Goal: Information Seeking & Learning: Learn about a topic

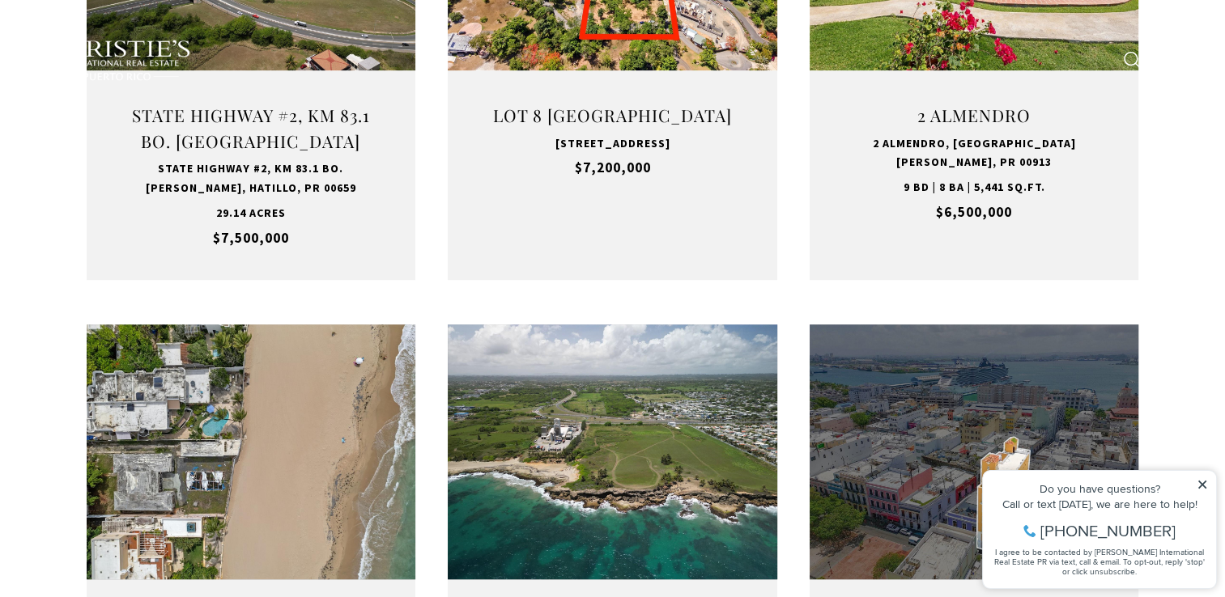
scroll to position [857, 0]
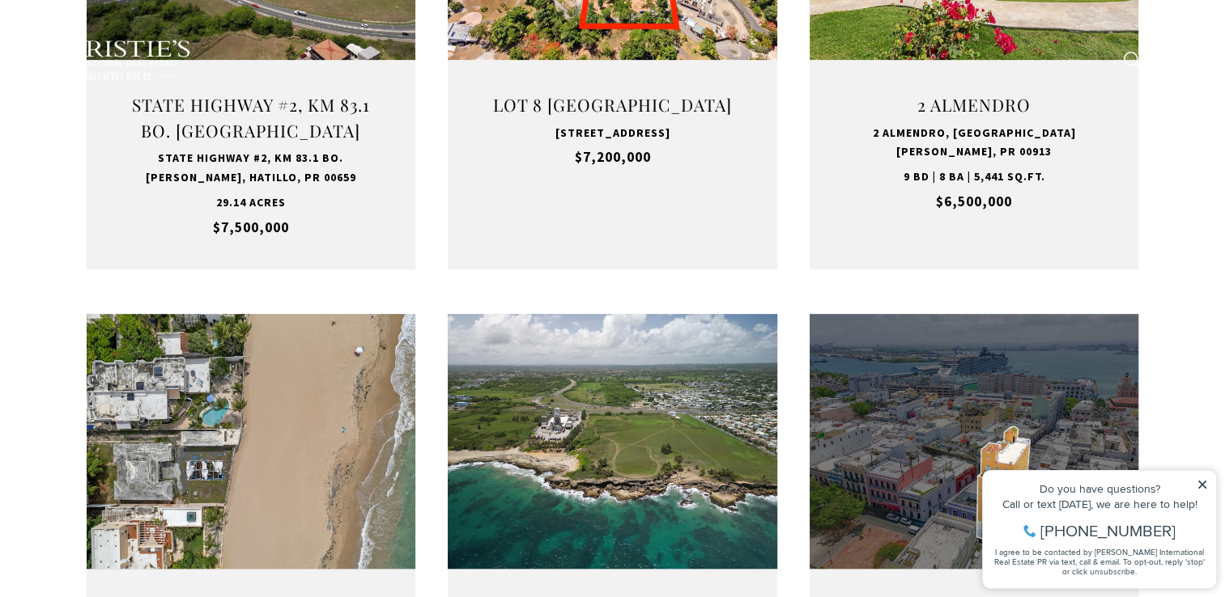
type input "**********"
type input "*********"
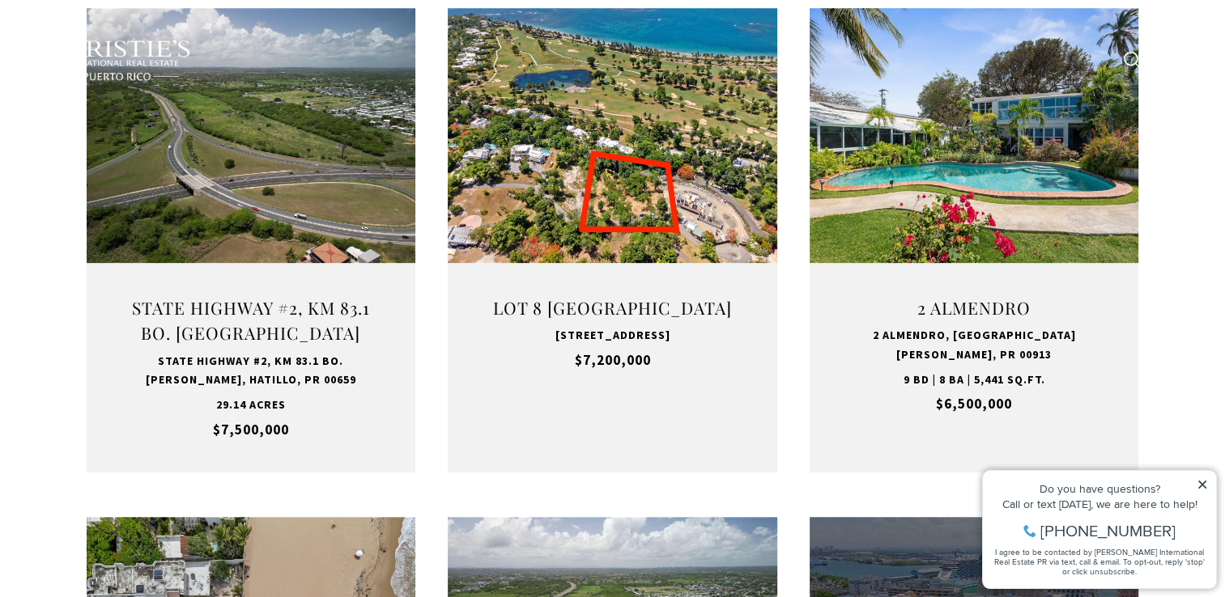
scroll to position [0, 0]
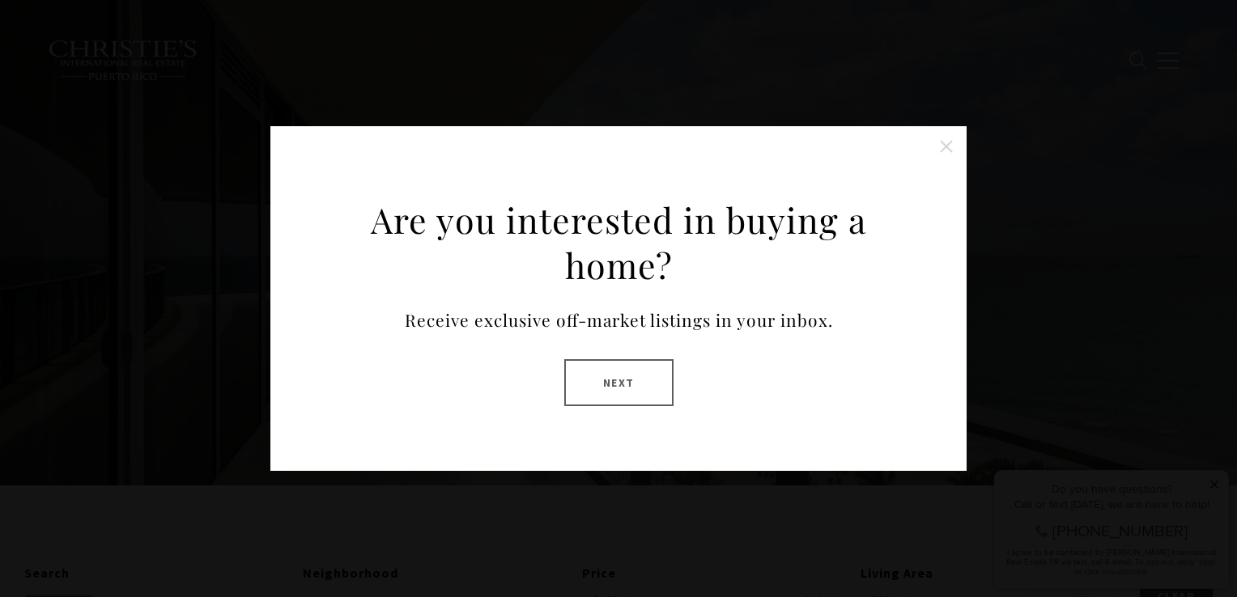
click at [951, 144] on button "Close this option" at bounding box center [946, 146] width 32 height 32
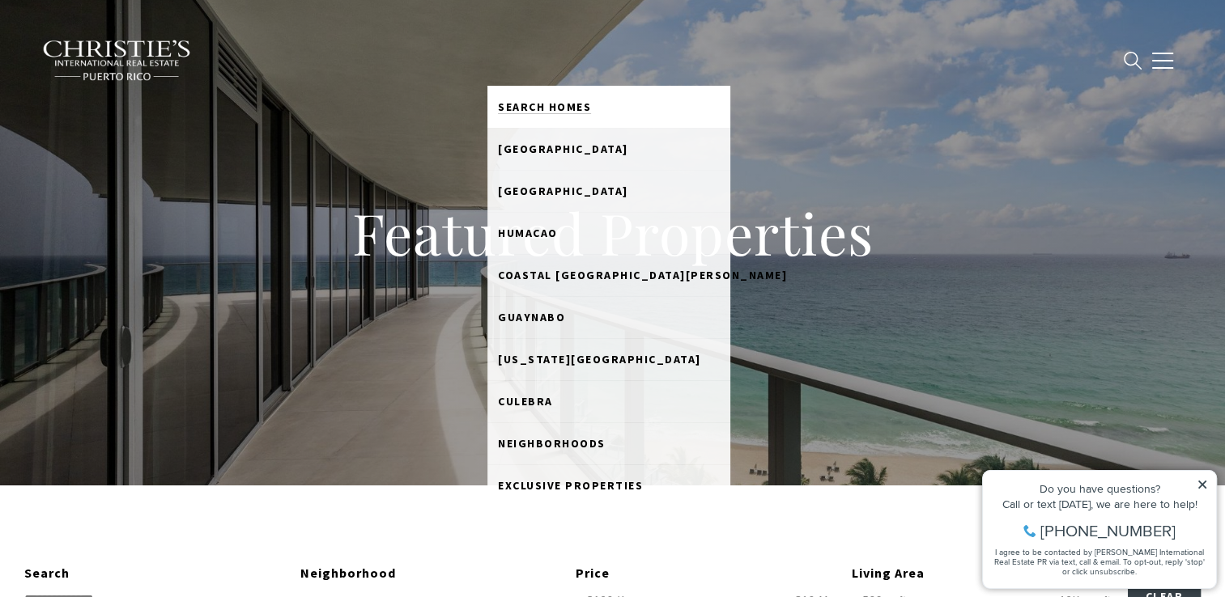
click at [555, 100] on span "Search Homes" at bounding box center [544, 107] width 93 height 15
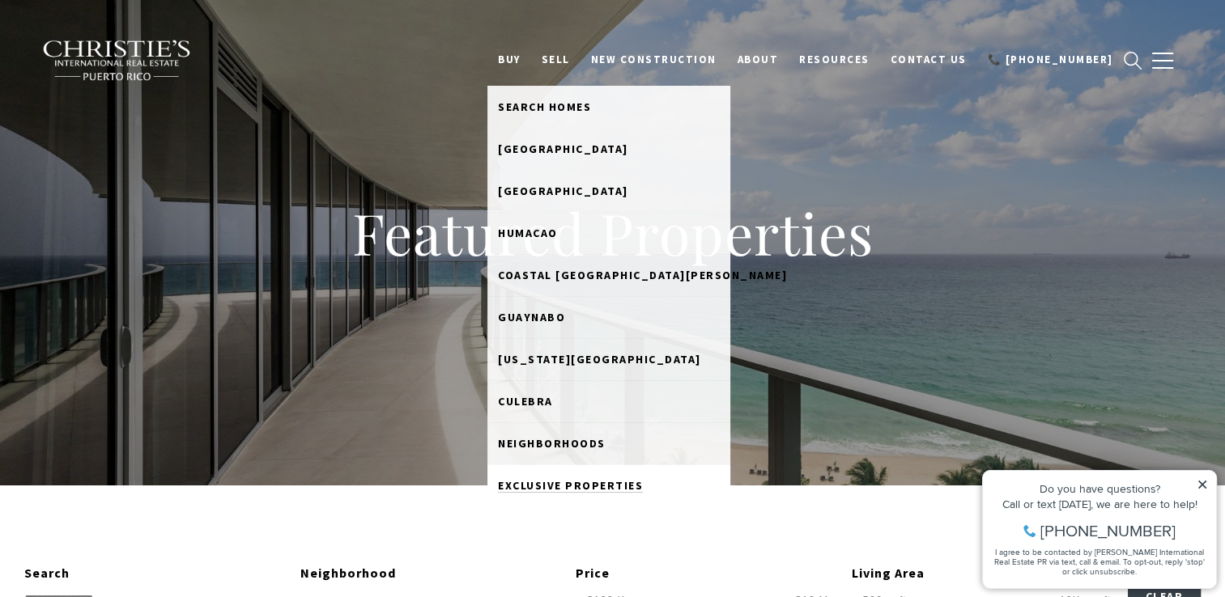
click at [604, 491] on span "Exclusive Properties" at bounding box center [570, 485] width 145 height 15
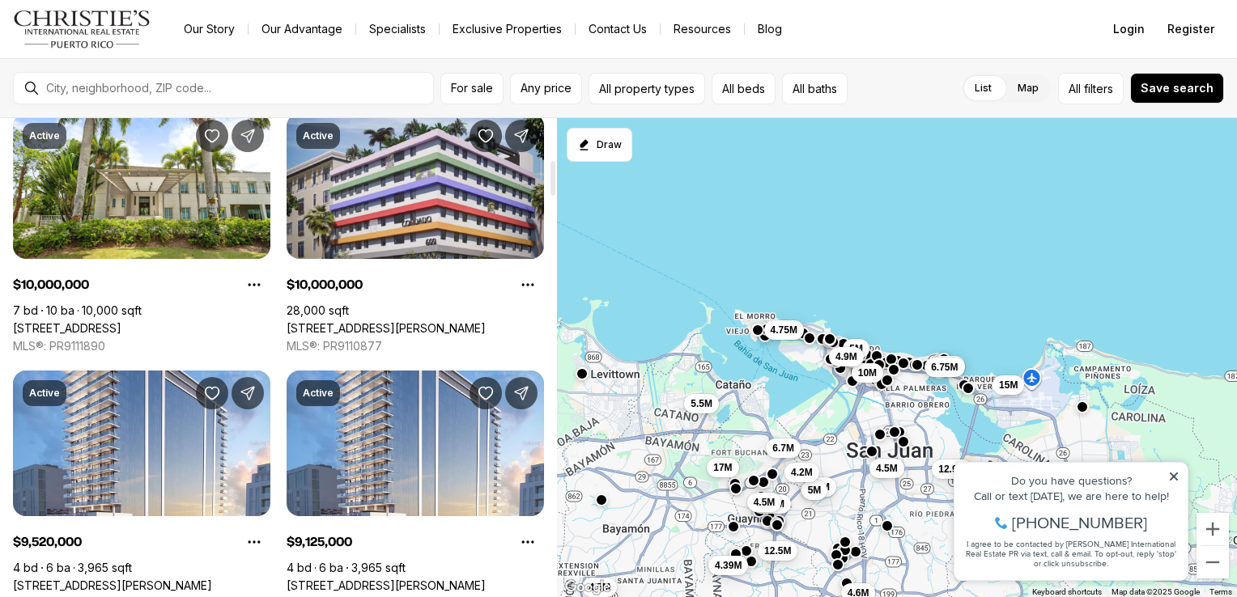
scroll to position [584, 0]
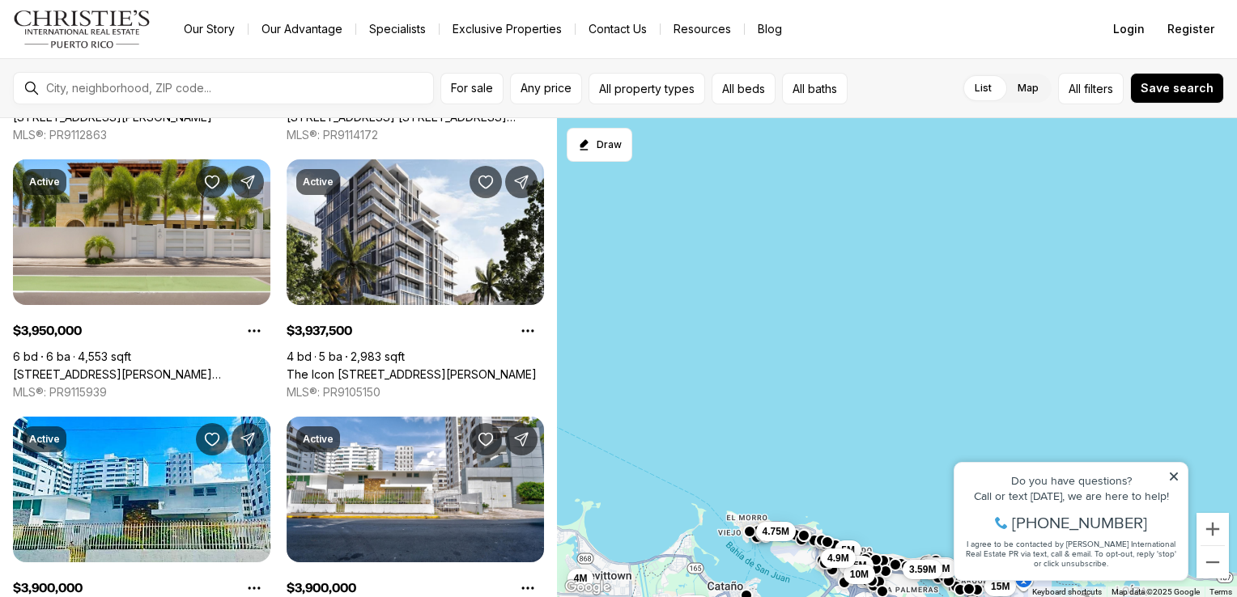
scroll to position [4654, 0]
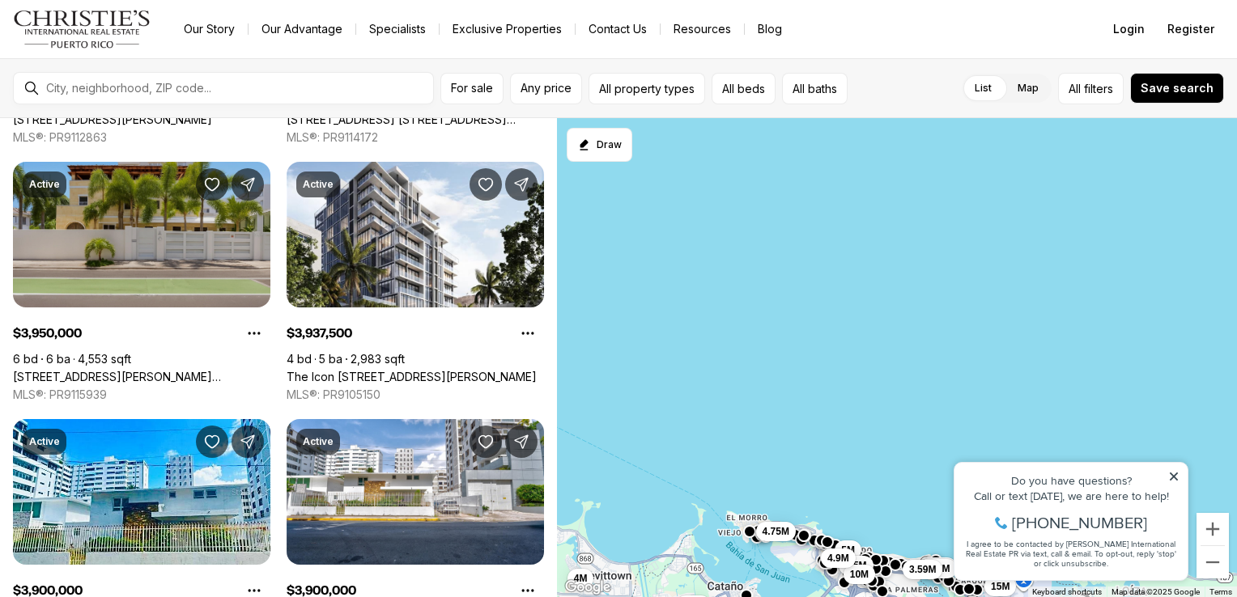
click at [223, 370] on link "[STREET_ADDRESS][PERSON_NAME][PERSON_NAME]" at bounding box center [141, 377] width 257 height 15
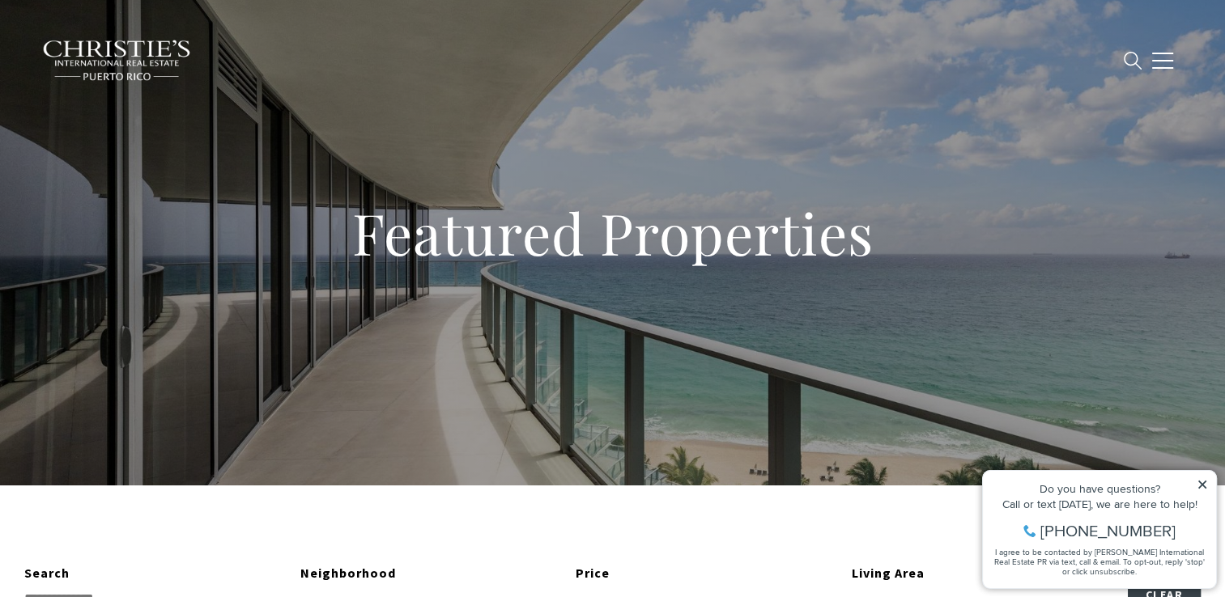
type input "**********"
type input "*********"
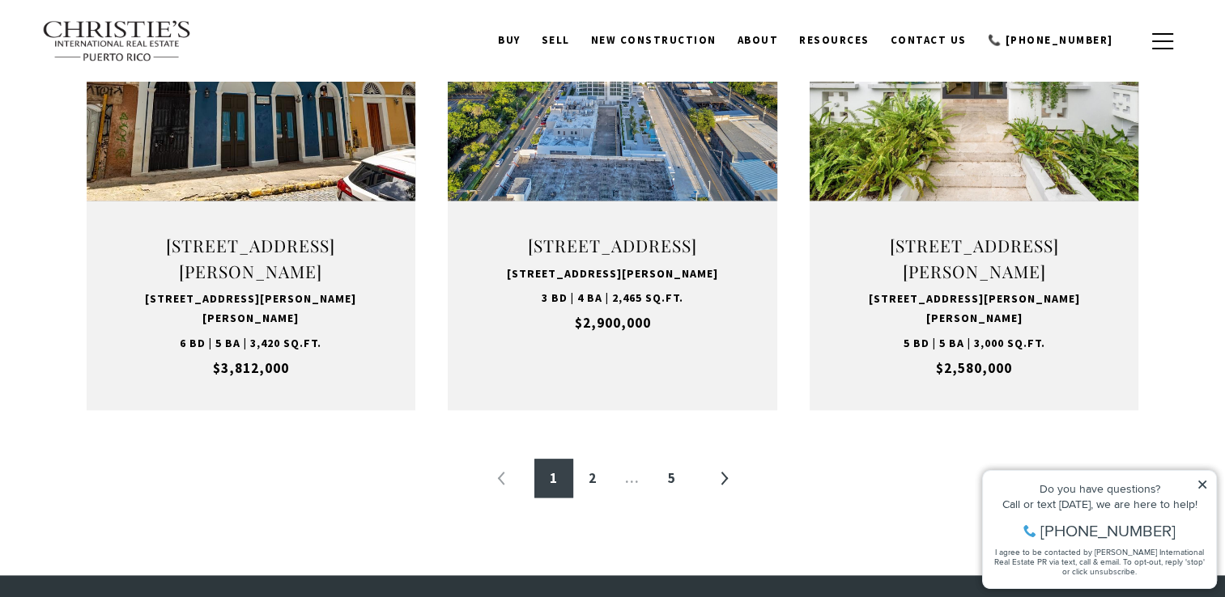
scroll to position [1713, 0]
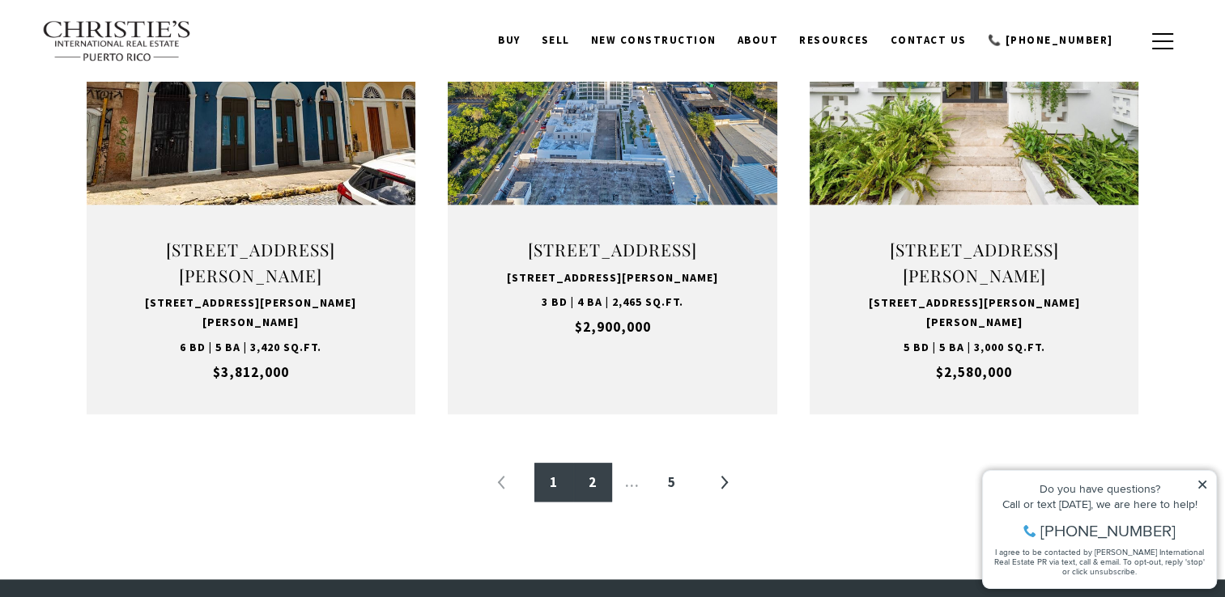
click at [596, 502] on link "2" at bounding box center [592, 482] width 39 height 39
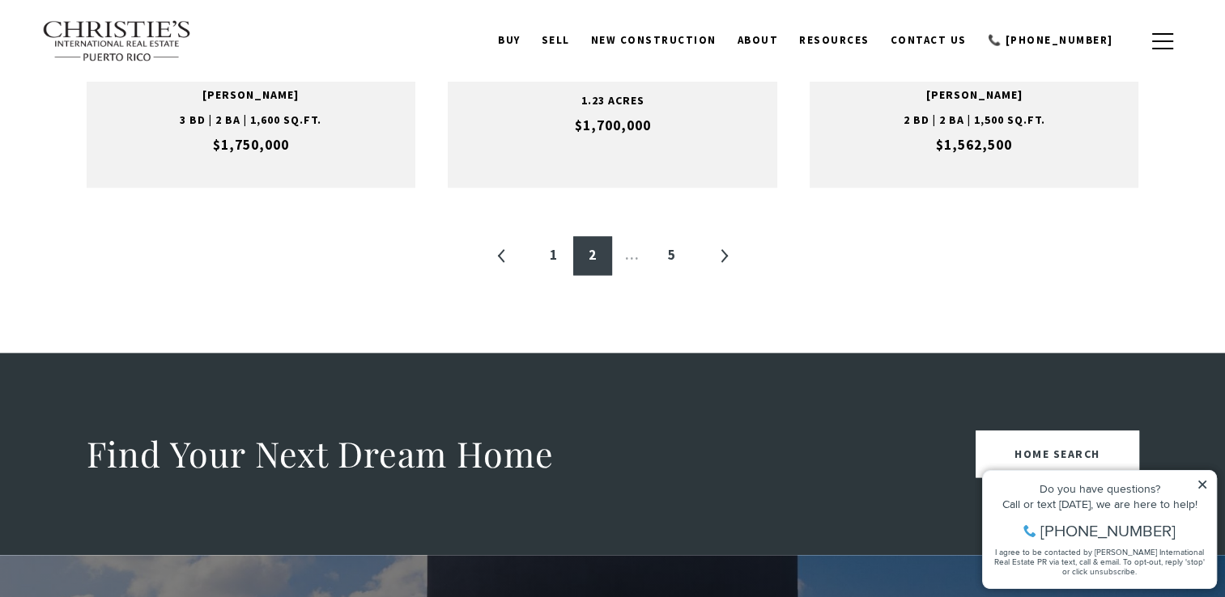
scroll to position [1925, 0]
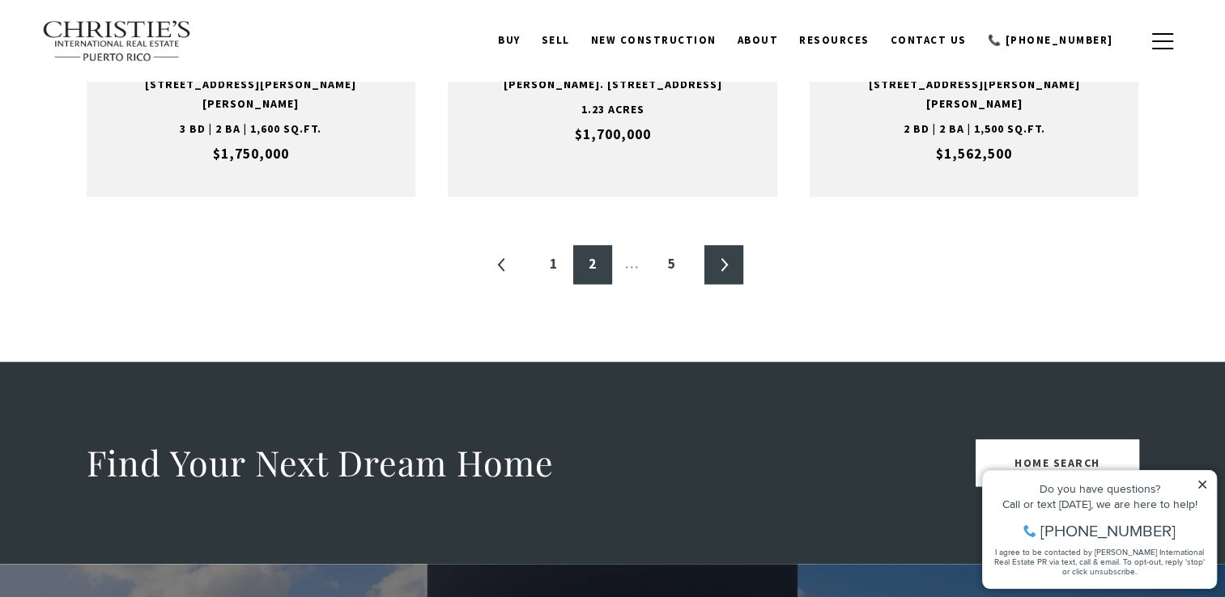
click at [729, 251] on link "»" at bounding box center [723, 264] width 39 height 39
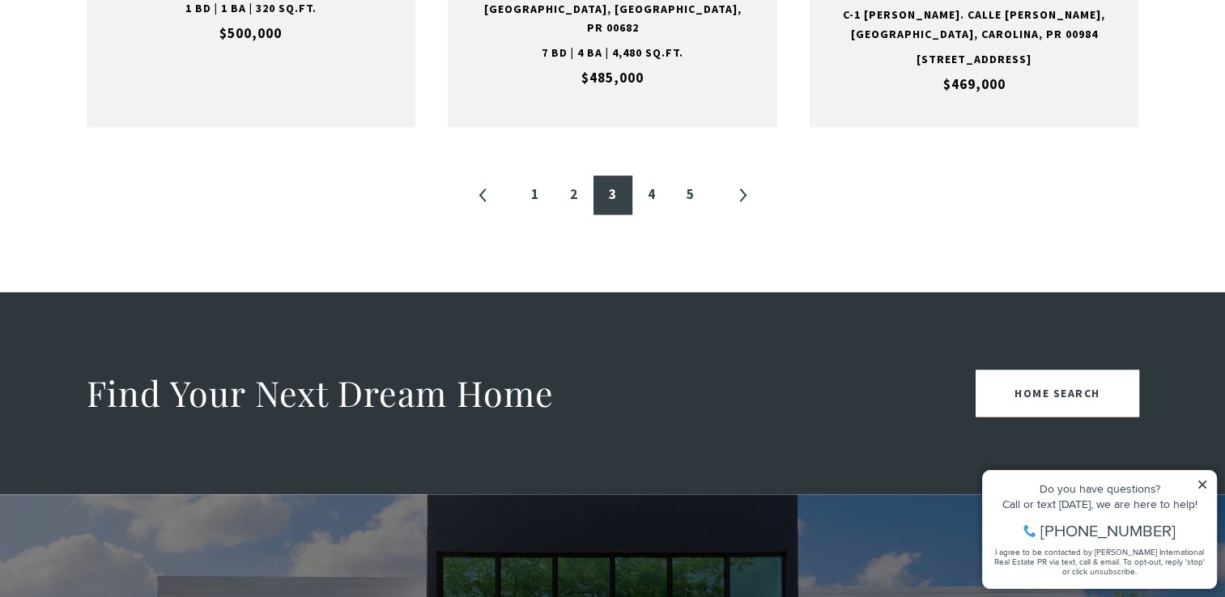
scroll to position [2166, 0]
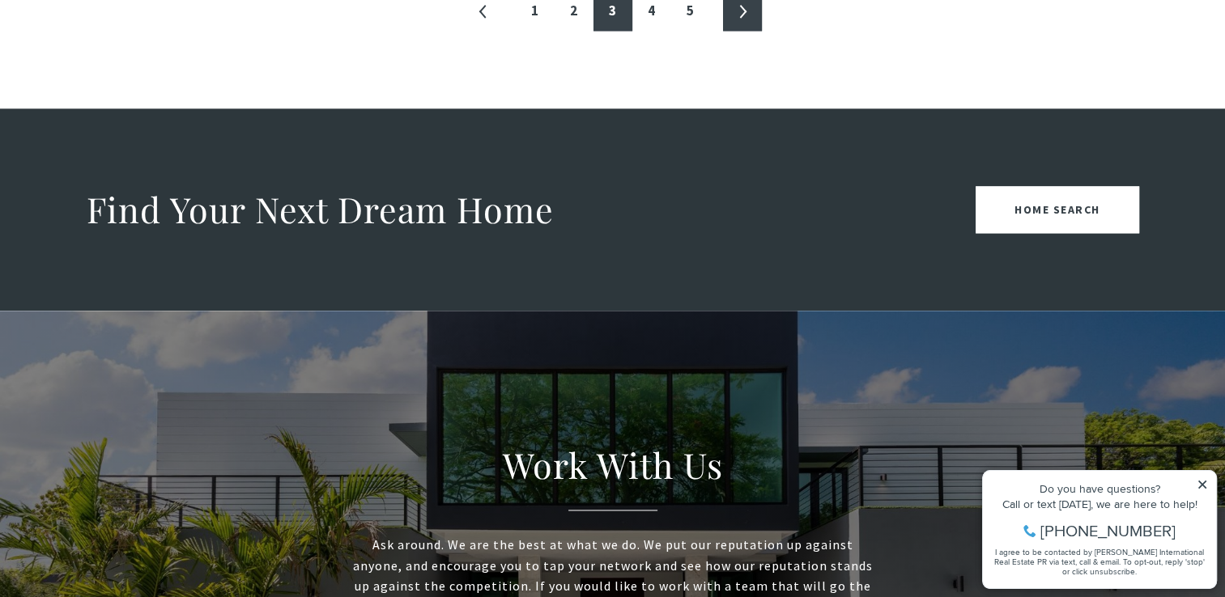
click at [746, 31] on link "»" at bounding box center [742, 11] width 39 height 39
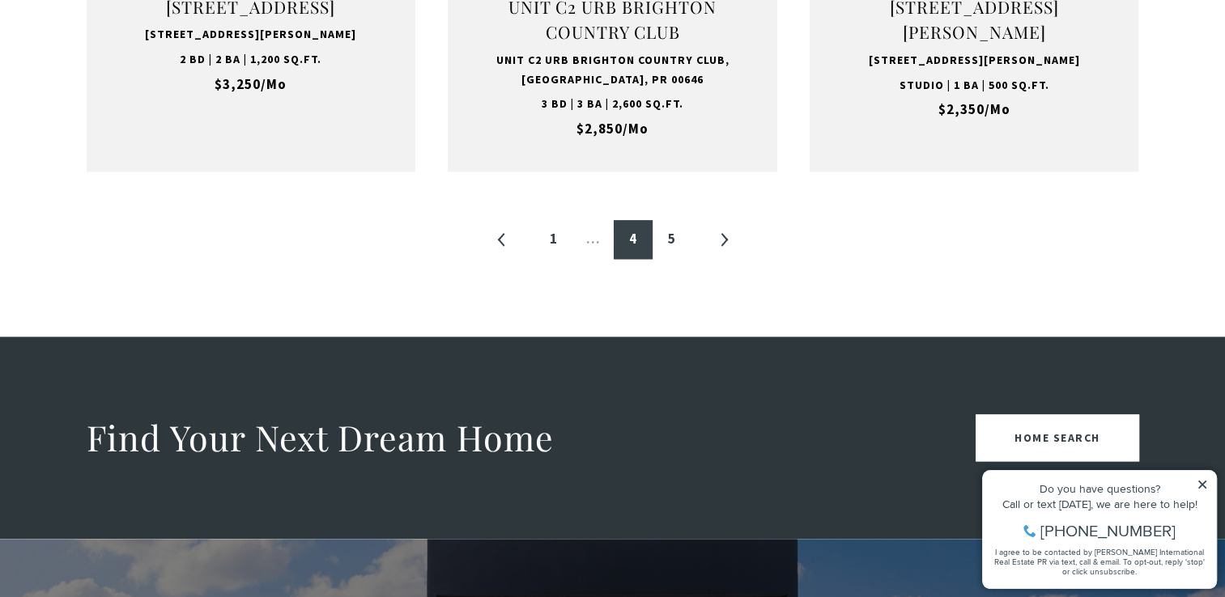
scroll to position [2000, 0]
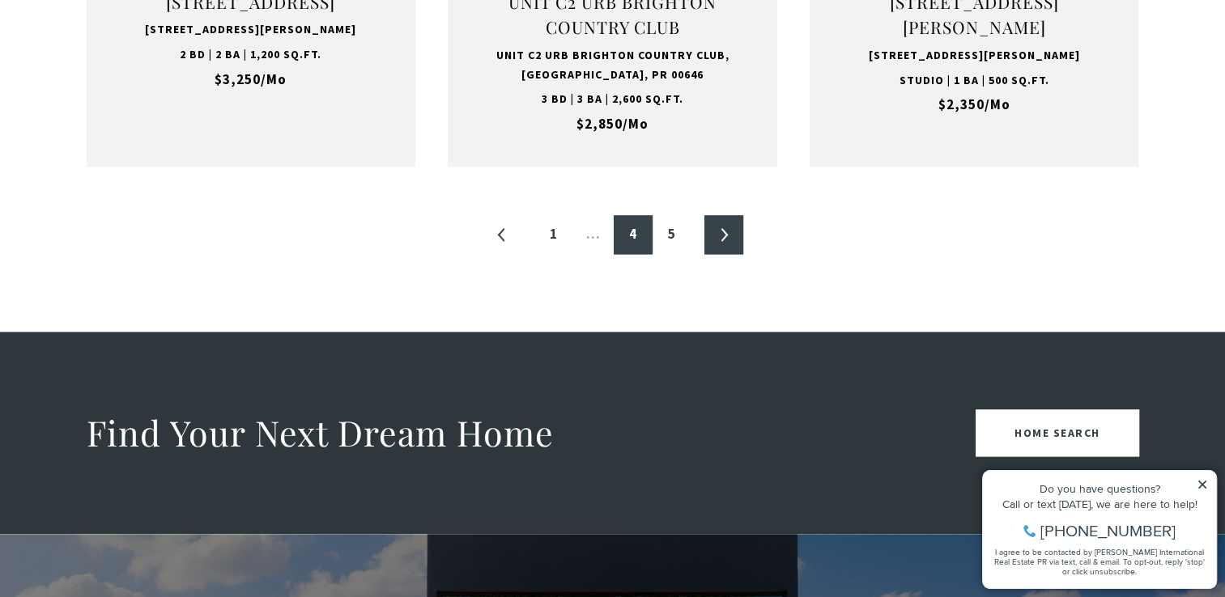
click at [722, 215] on link "»" at bounding box center [723, 234] width 39 height 39
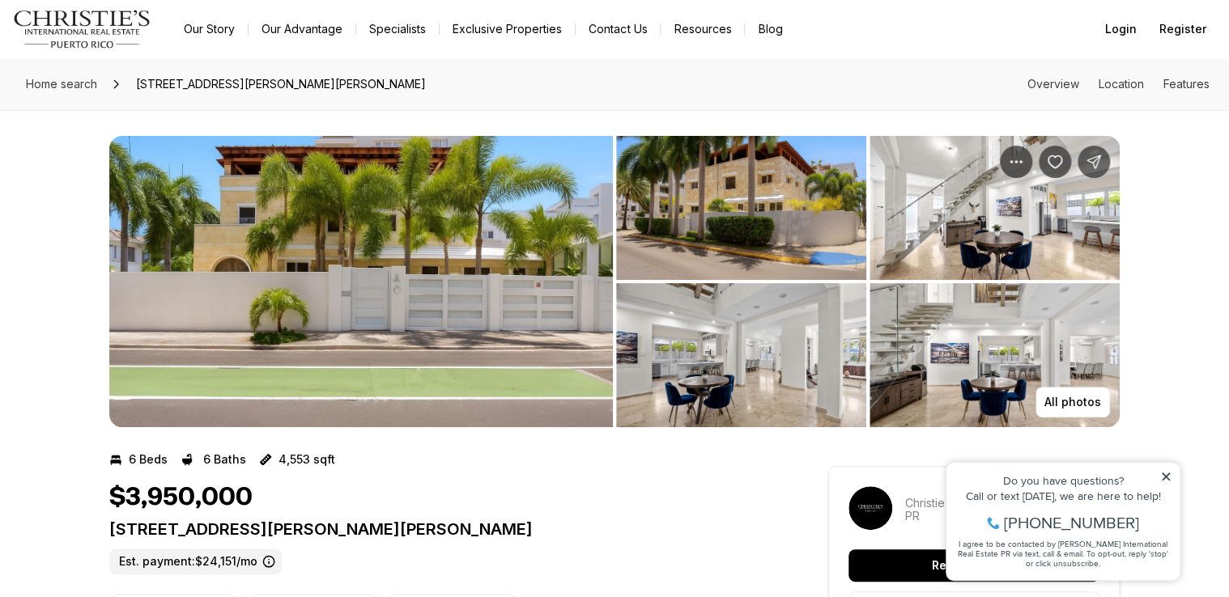
click at [725, 233] on img "View image gallery" at bounding box center [741, 208] width 250 height 144
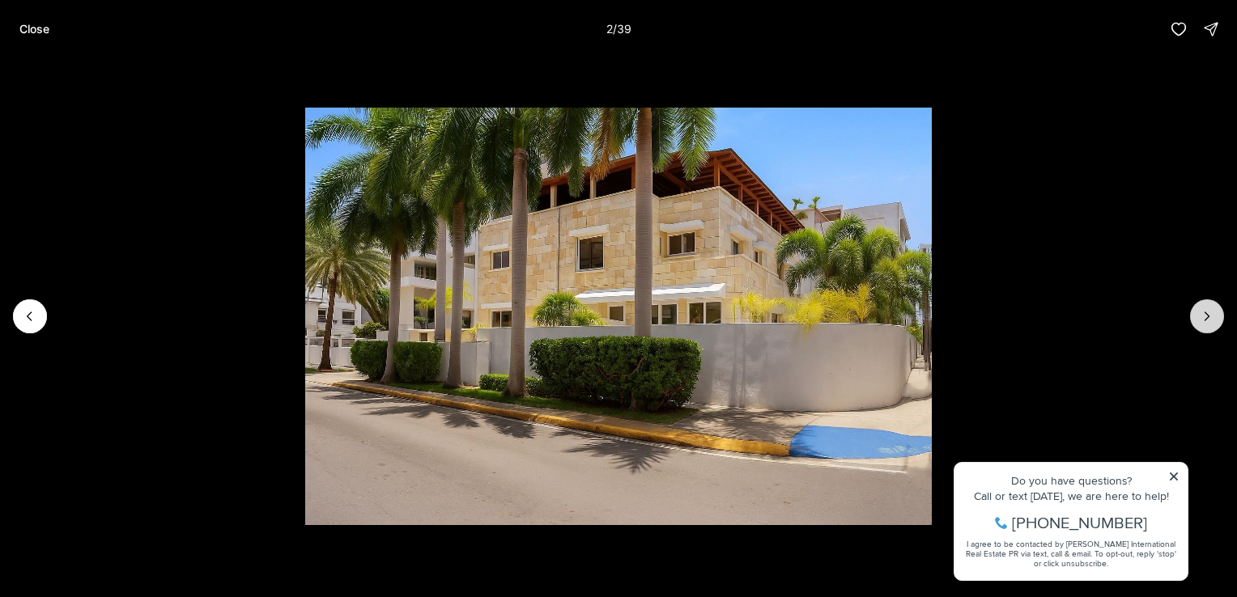
click at [1203, 320] on icon "Next slide" at bounding box center [1207, 316] width 16 height 16
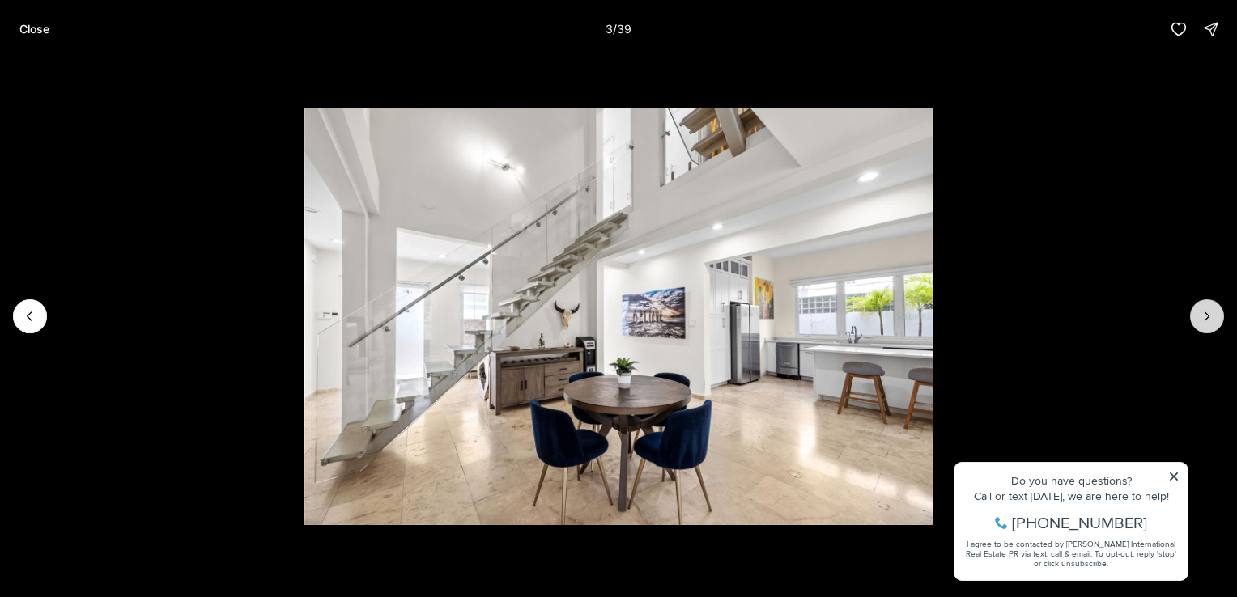
click at [1203, 320] on icon "Next slide" at bounding box center [1207, 316] width 16 height 16
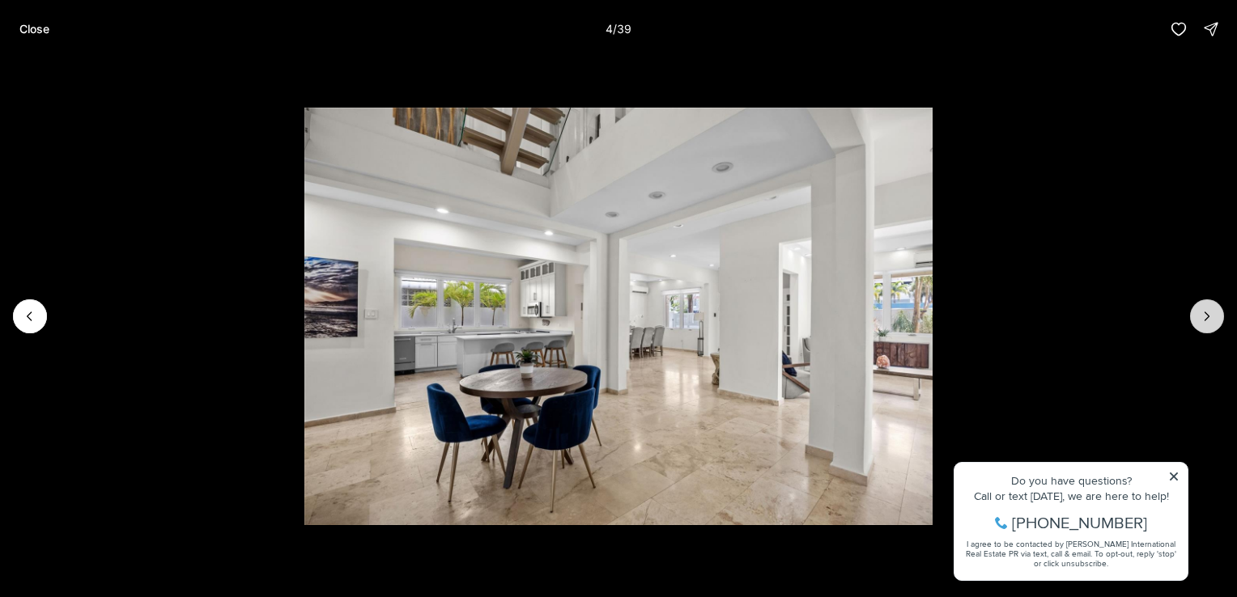
click at [1201, 320] on icon "Next slide" at bounding box center [1207, 316] width 16 height 16
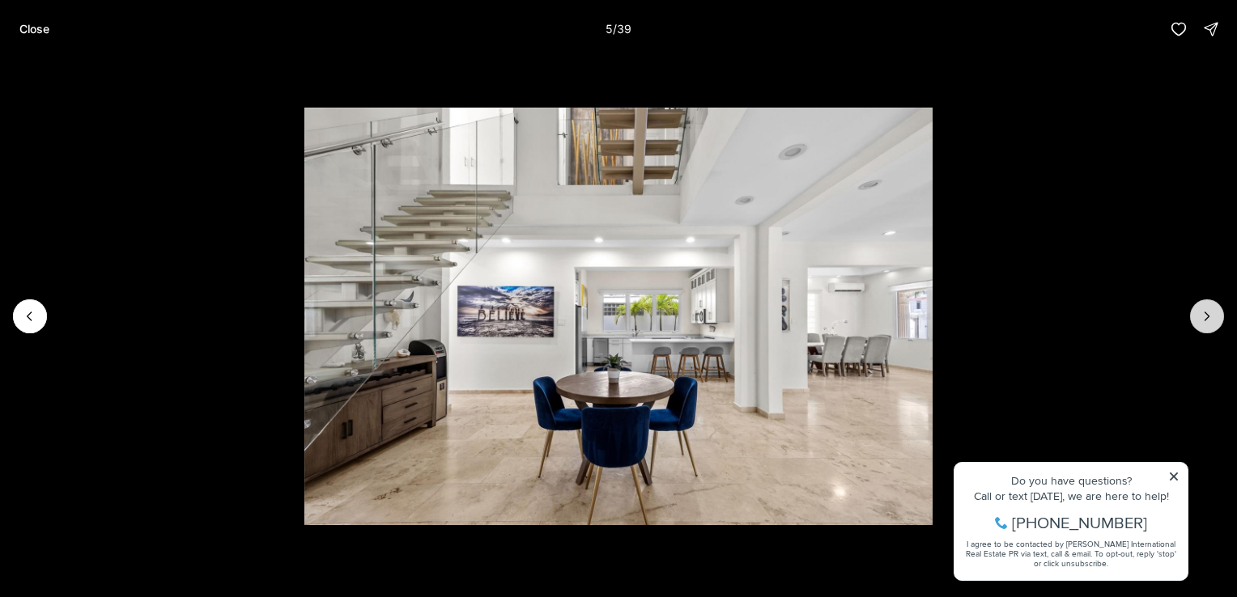
click at [1201, 320] on icon "Next slide" at bounding box center [1207, 316] width 16 height 16
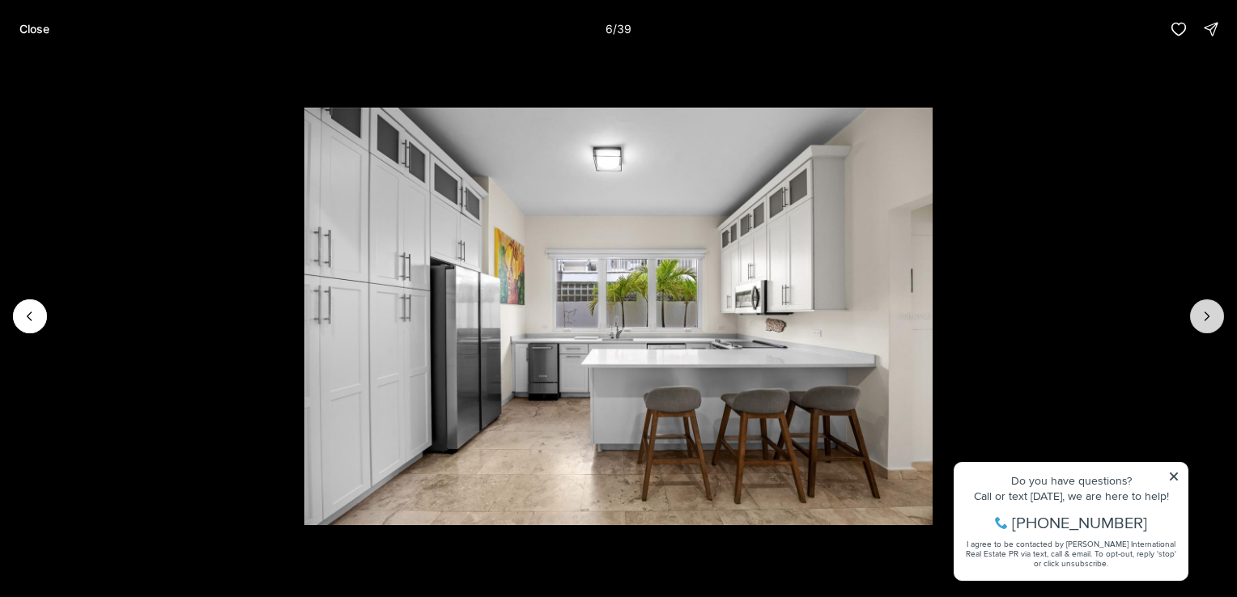
click at [1199, 320] on icon "Next slide" at bounding box center [1207, 316] width 16 height 16
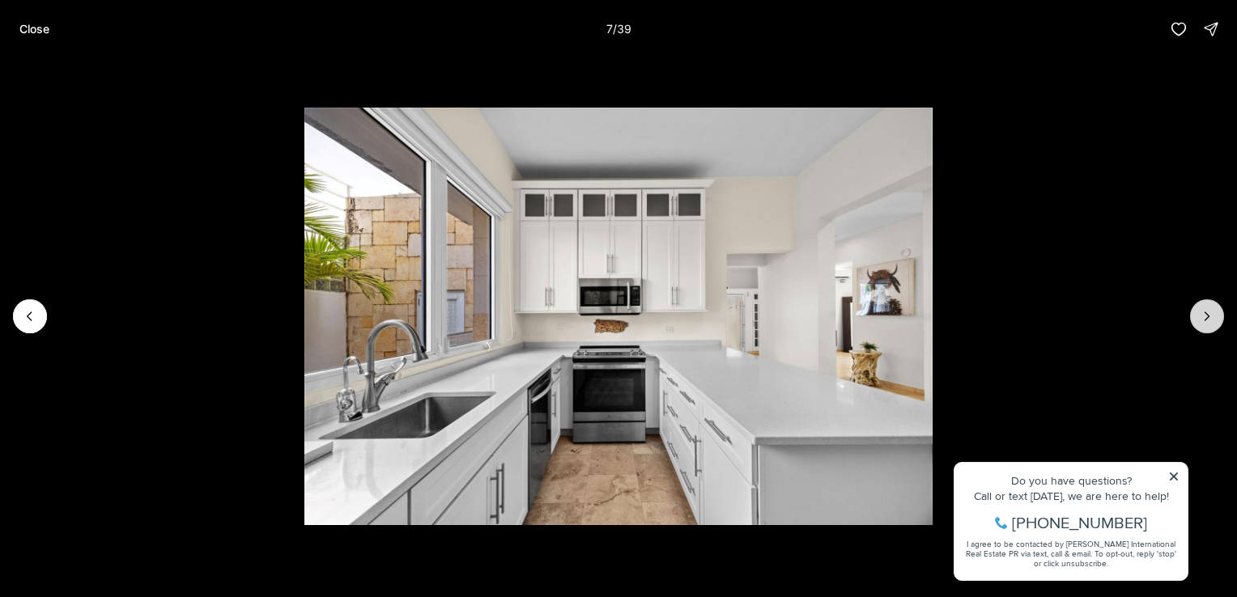
click at [1197, 320] on button "Next slide" at bounding box center [1207, 317] width 34 height 34
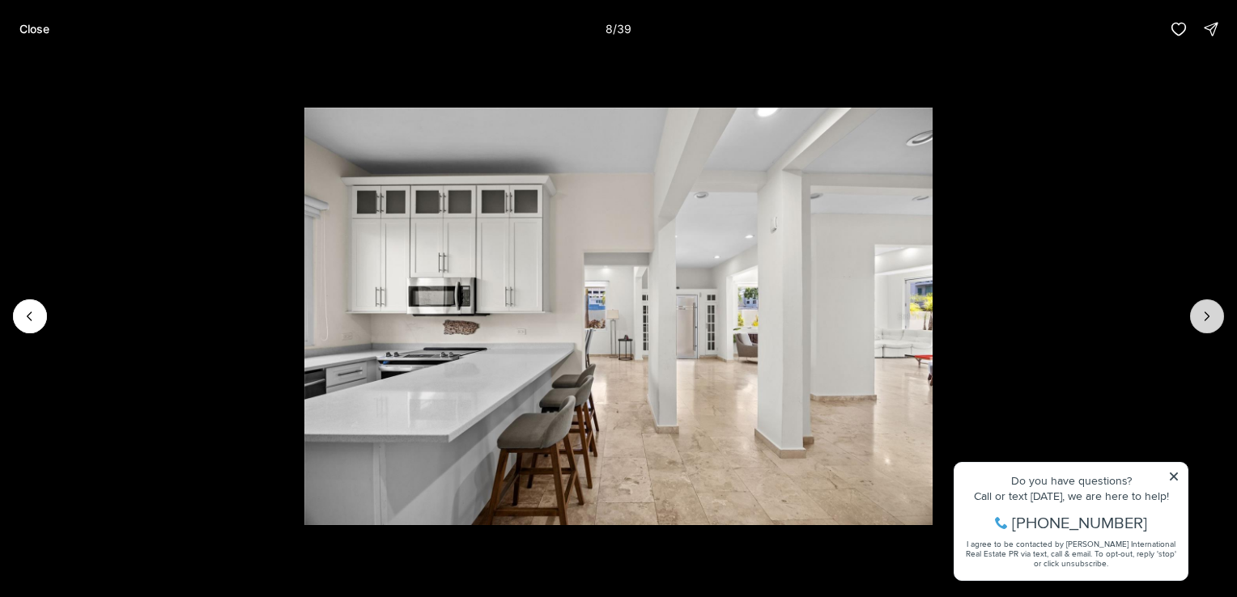
click at [1195, 320] on button "Next slide" at bounding box center [1207, 317] width 34 height 34
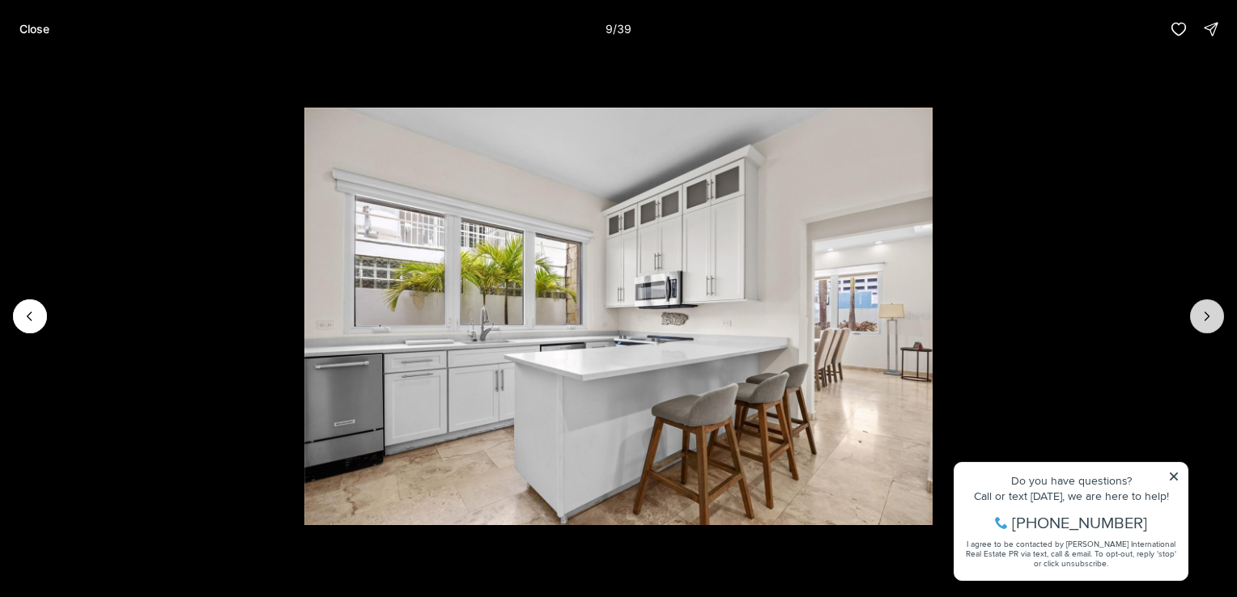
click at [1195, 320] on button "Next slide" at bounding box center [1207, 317] width 34 height 34
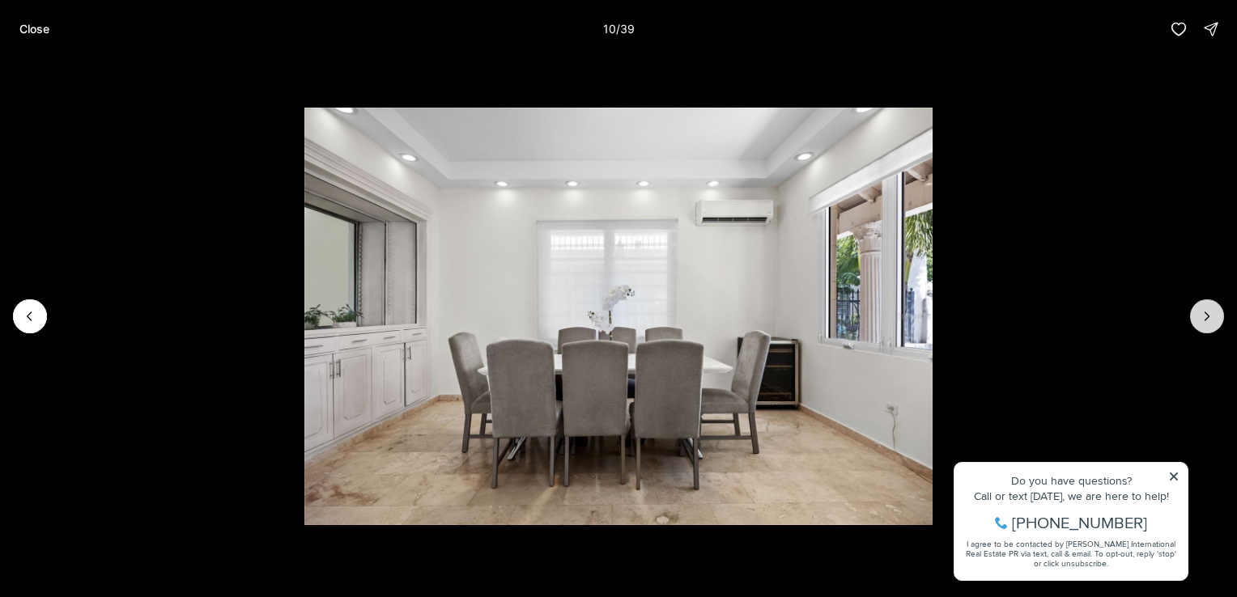
click at [1195, 320] on button "Next slide" at bounding box center [1207, 317] width 34 height 34
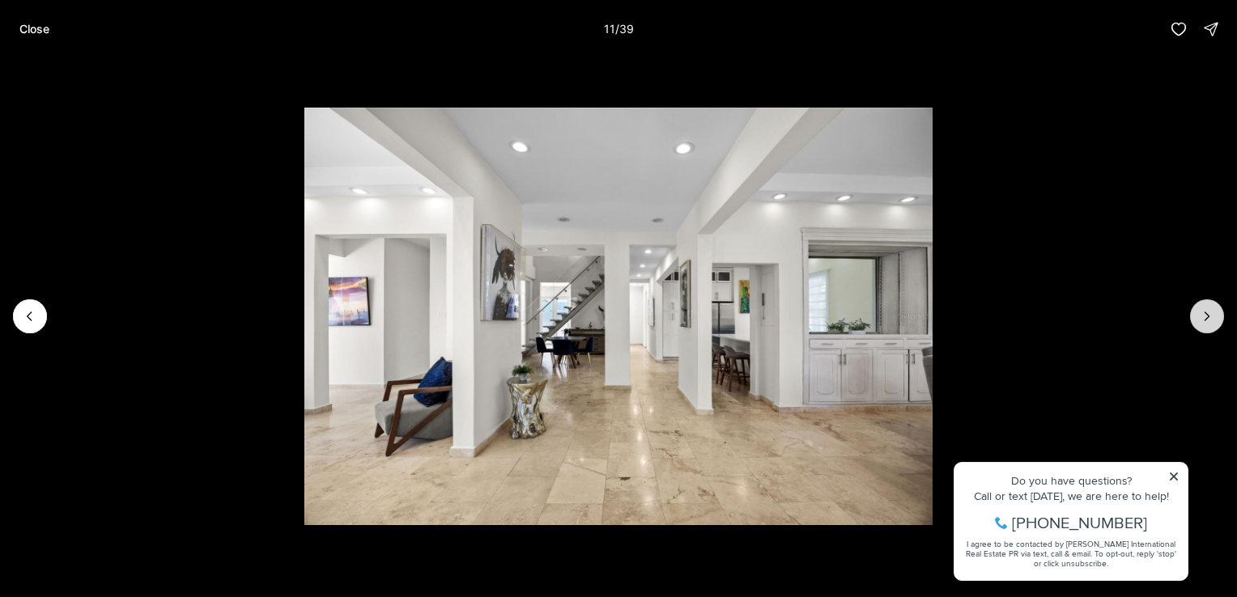
click at [1192, 320] on button "Next slide" at bounding box center [1207, 317] width 34 height 34
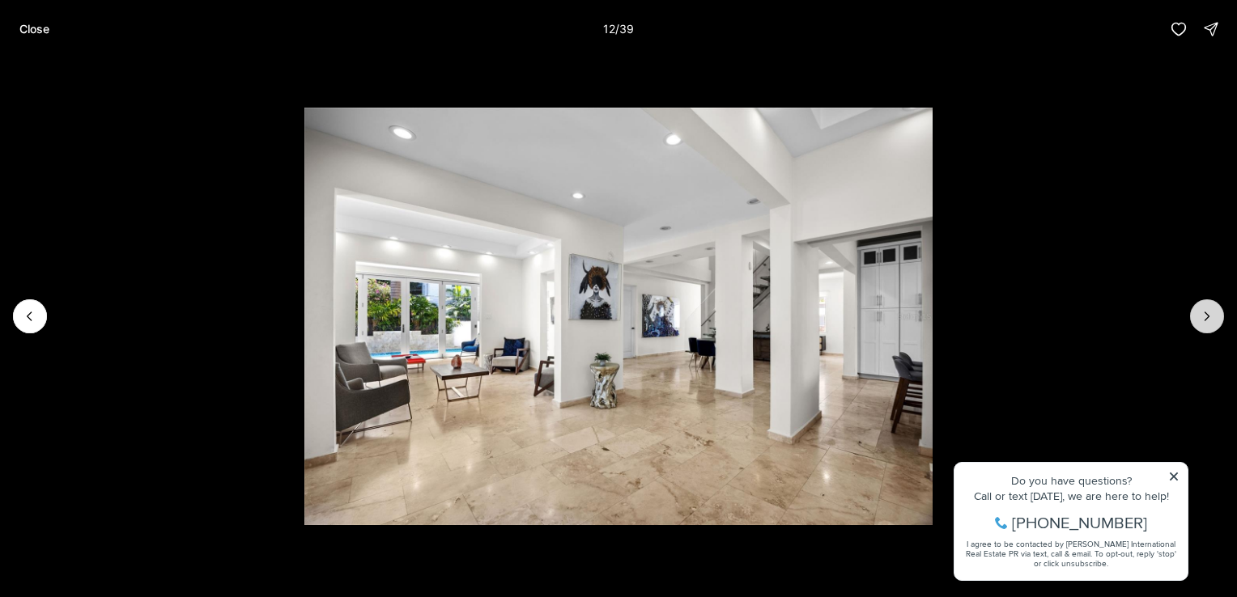
click at [1192, 320] on button "Next slide" at bounding box center [1207, 317] width 34 height 34
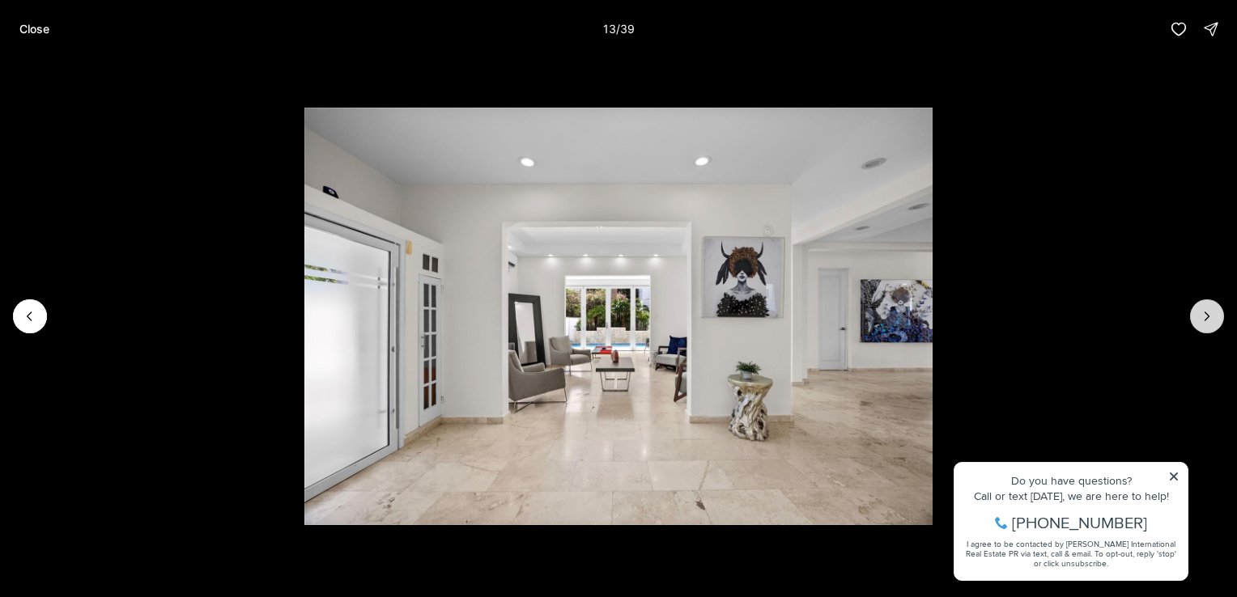
click at [1192, 320] on button "Next slide" at bounding box center [1207, 317] width 34 height 34
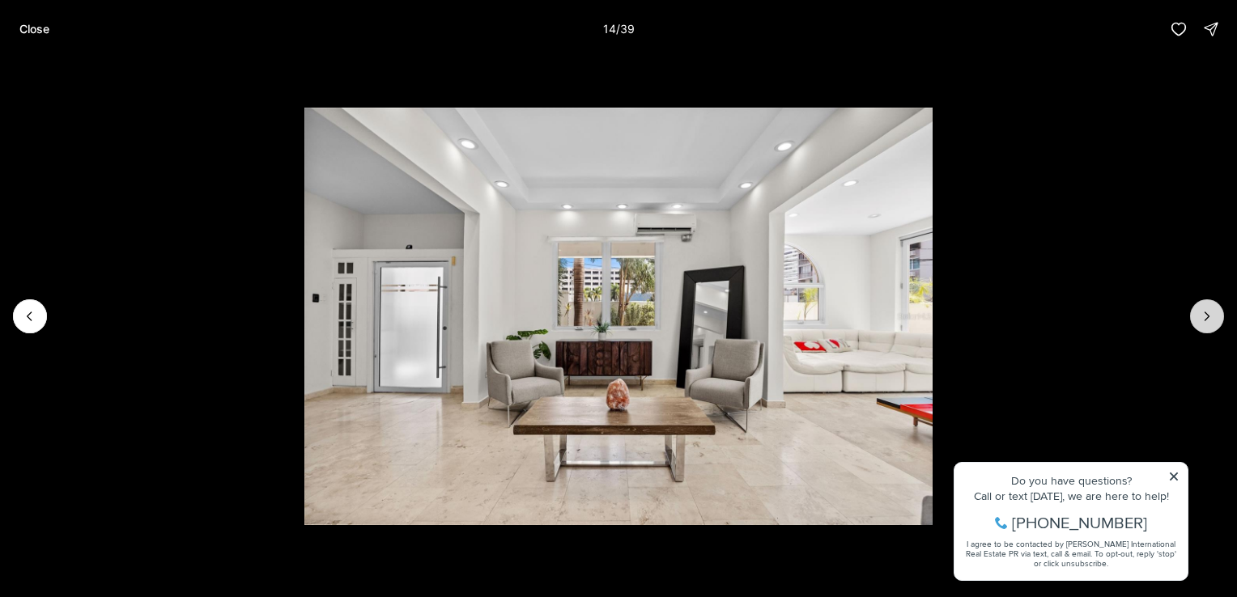
click at [1192, 320] on button "Next slide" at bounding box center [1207, 317] width 34 height 34
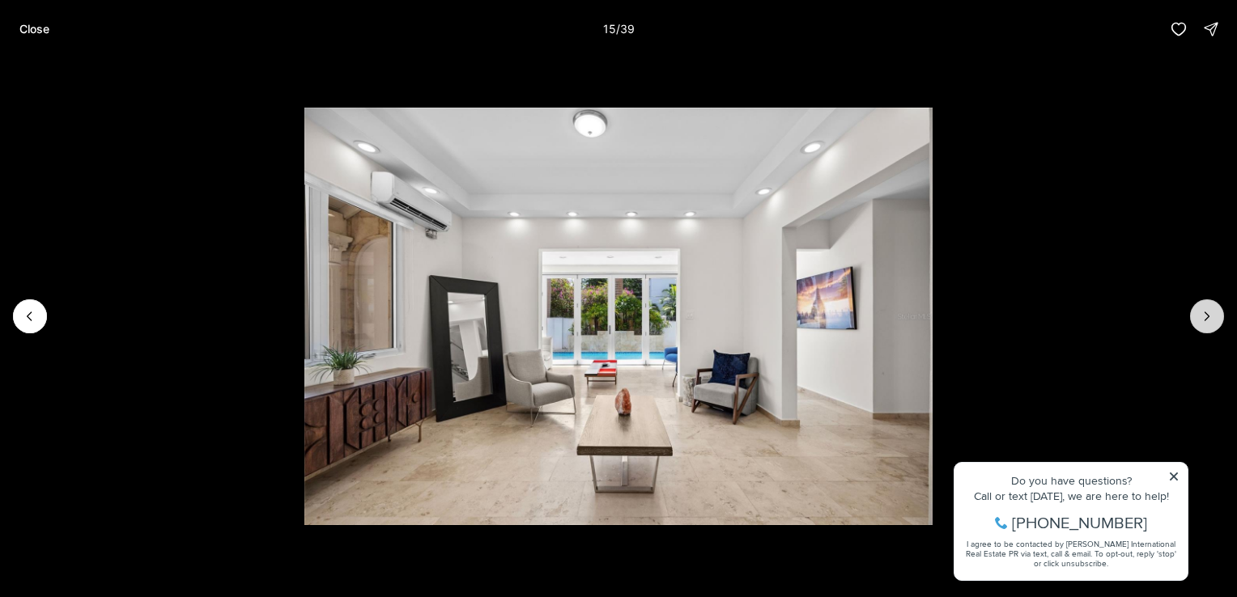
click at [1192, 320] on button "Next slide" at bounding box center [1207, 317] width 34 height 34
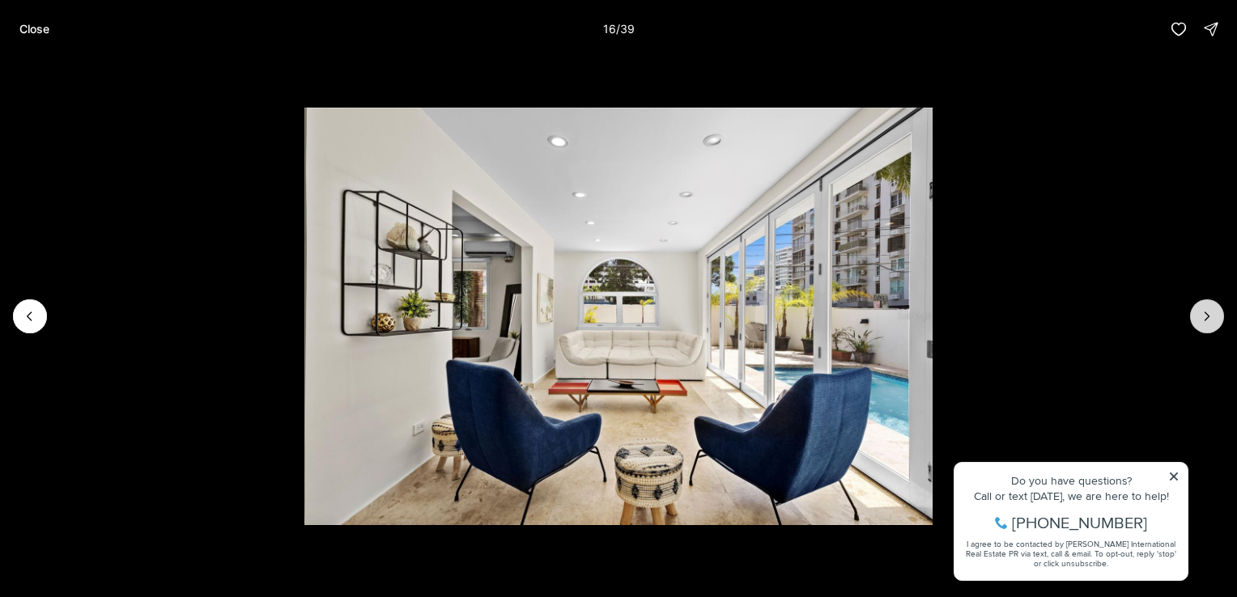
click at [1192, 320] on button "Next slide" at bounding box center [1207, 317] width 34 height 34
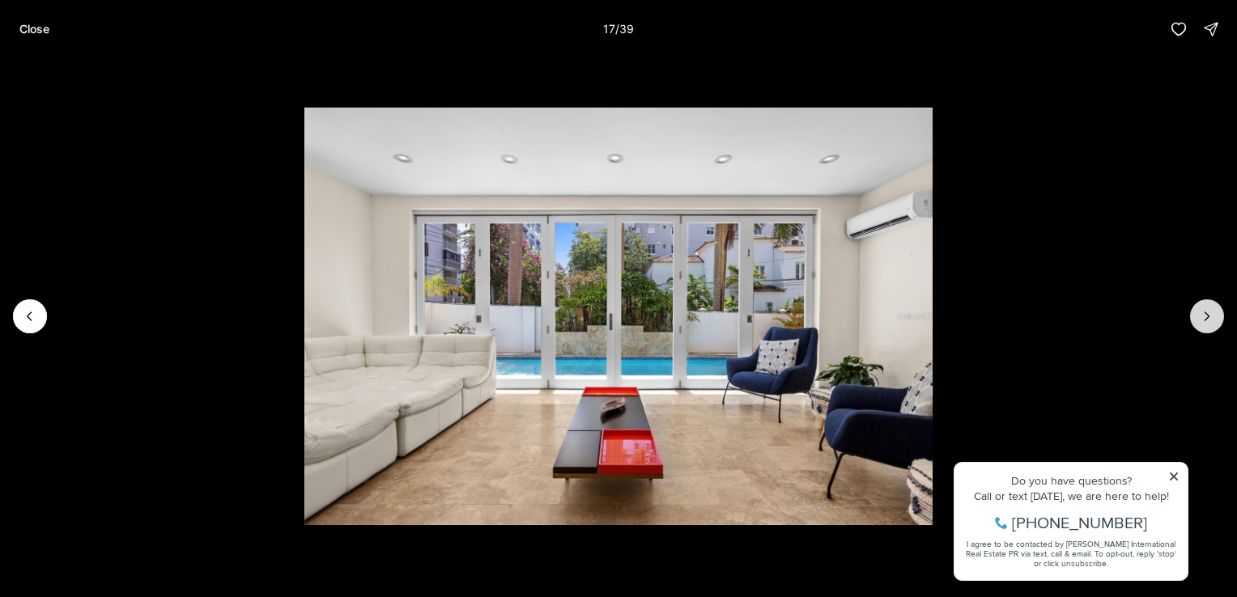
click at [1192, 320] on button "Next slide" at bounding box center [1207, 317] width 34 height 34
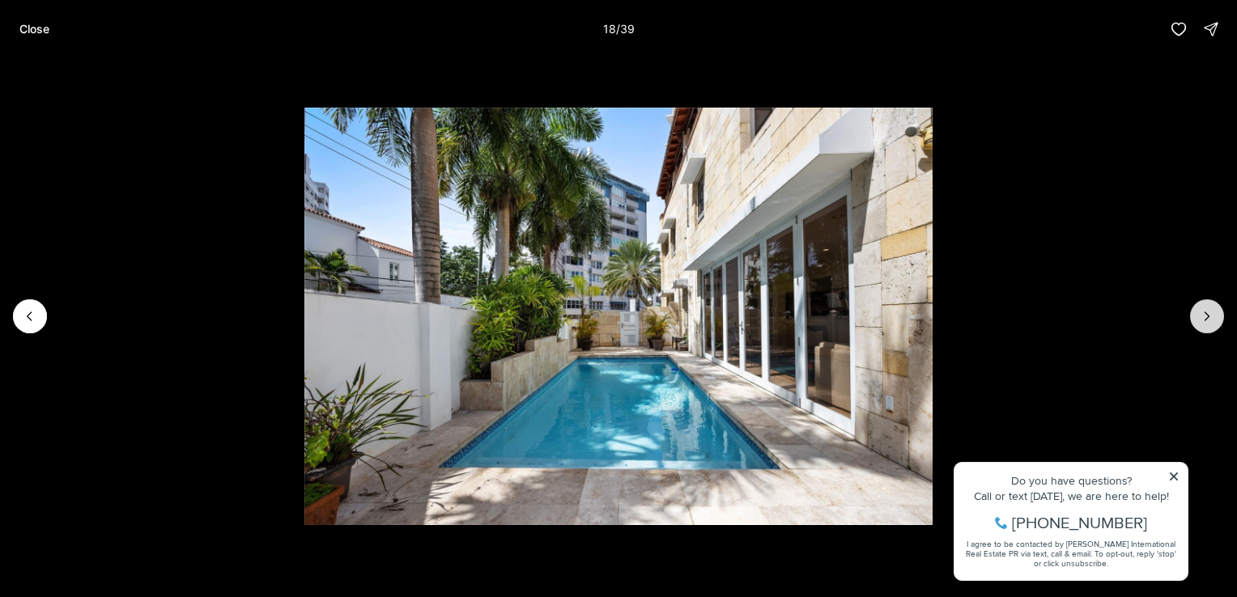
click at [1192, 320] on button "Next slide" at bounding box center [1207, 317] width 34 height 34
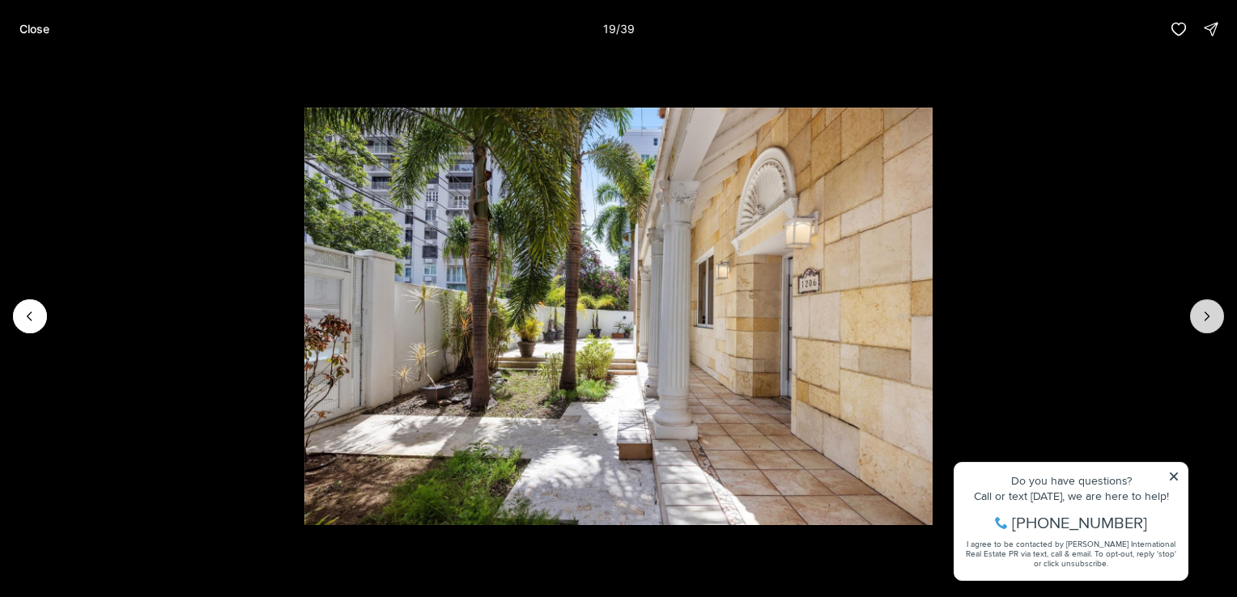
click at [1192, 320] on button "Next slide" at bounding box center [1207, 317] width 34 height 34
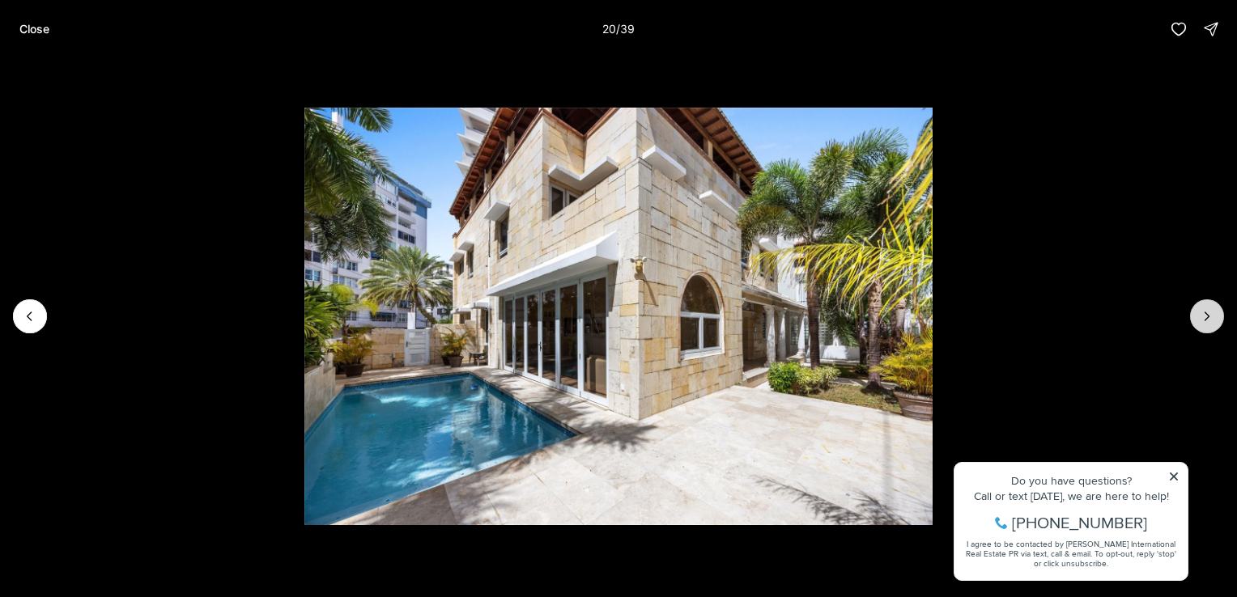
click at [1192, 320] on button "Next slide" at bounding box center [1207, 317] width 34 height 34
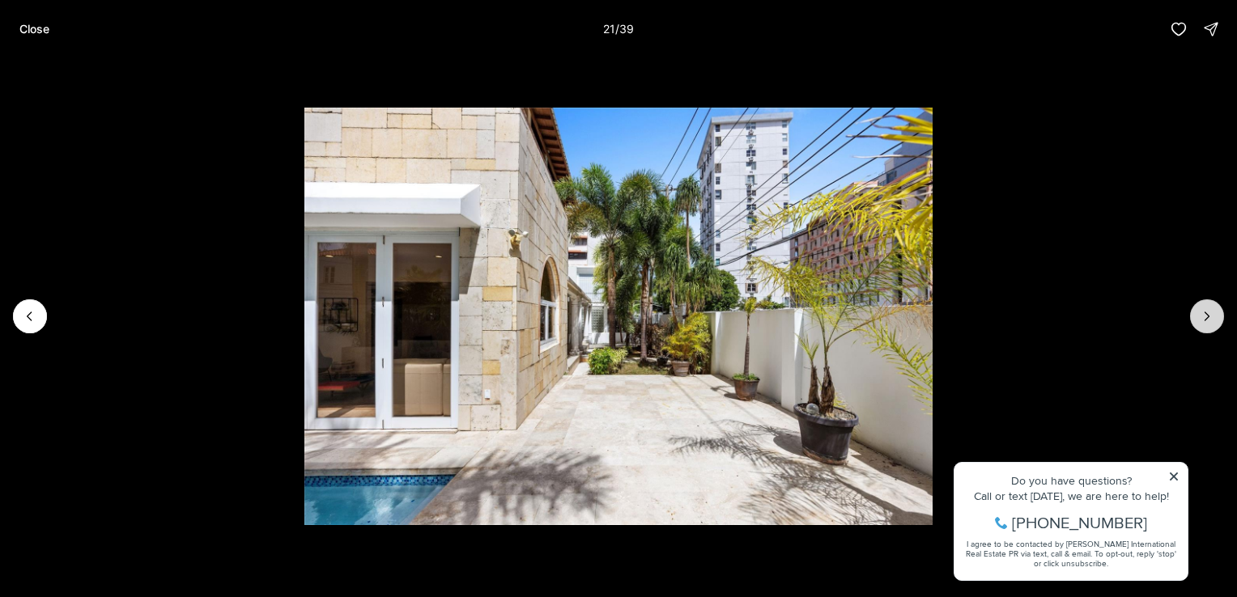
click at [1192, 320] on button "Next slide" at bounding box center [1207, 317] width 34 height 34
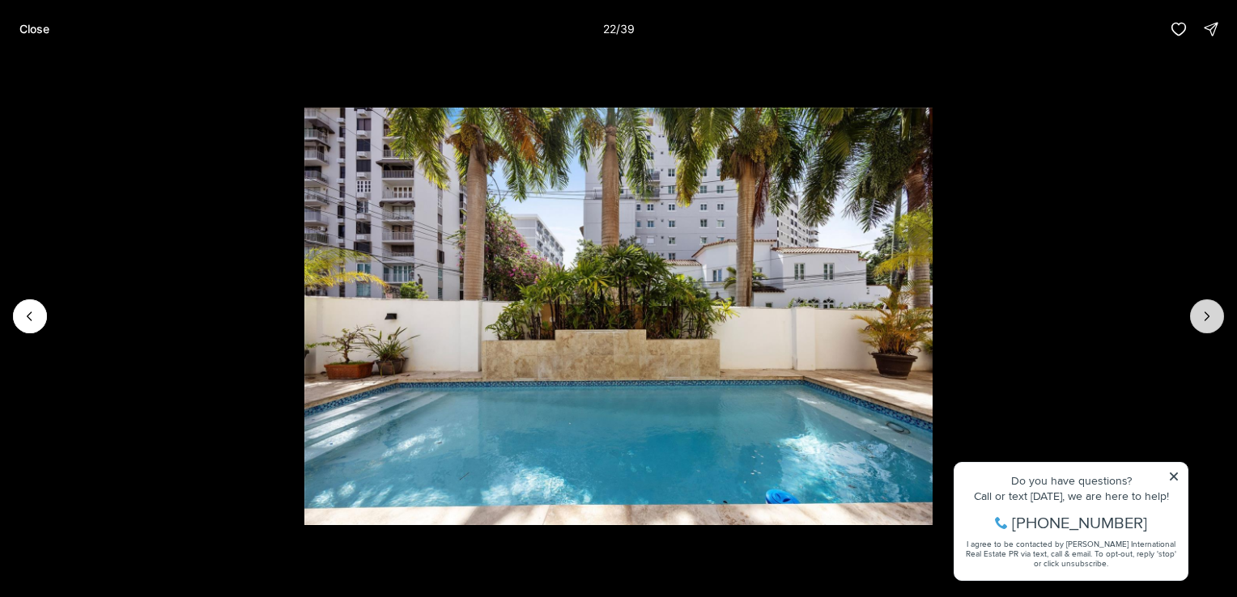
click at [1192, 320] on button "Next slide" at bounding box center [1207, 317] width 34 height 34
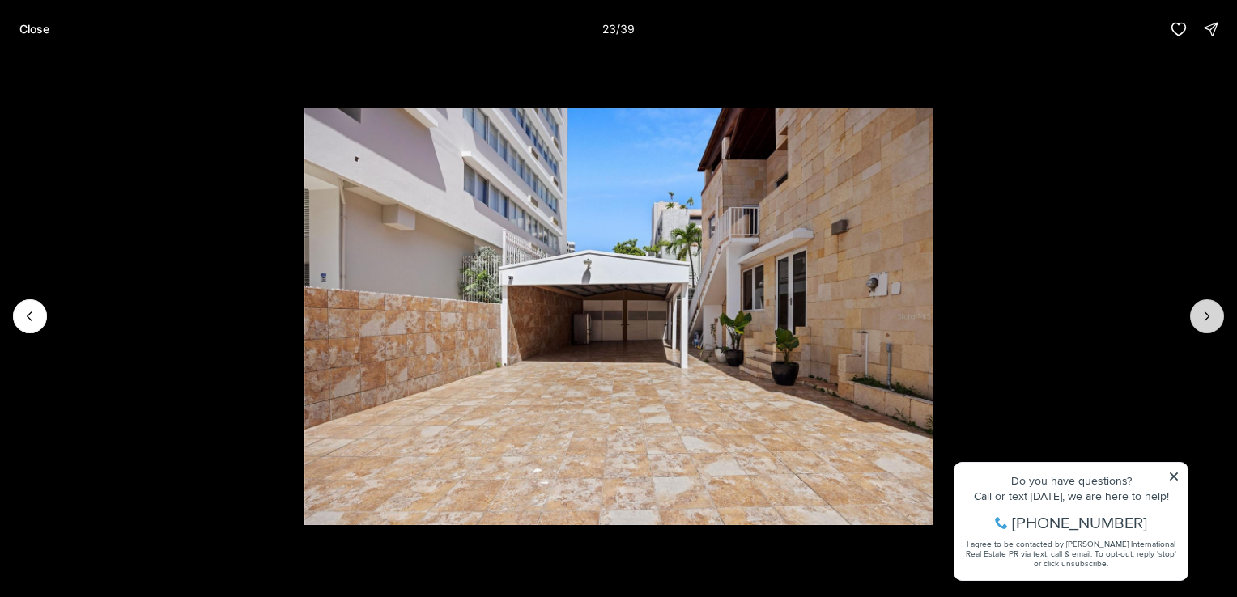
click at [1192, 320] on button "Next slide" at bounding box center [1207, 317] width 34 height 34
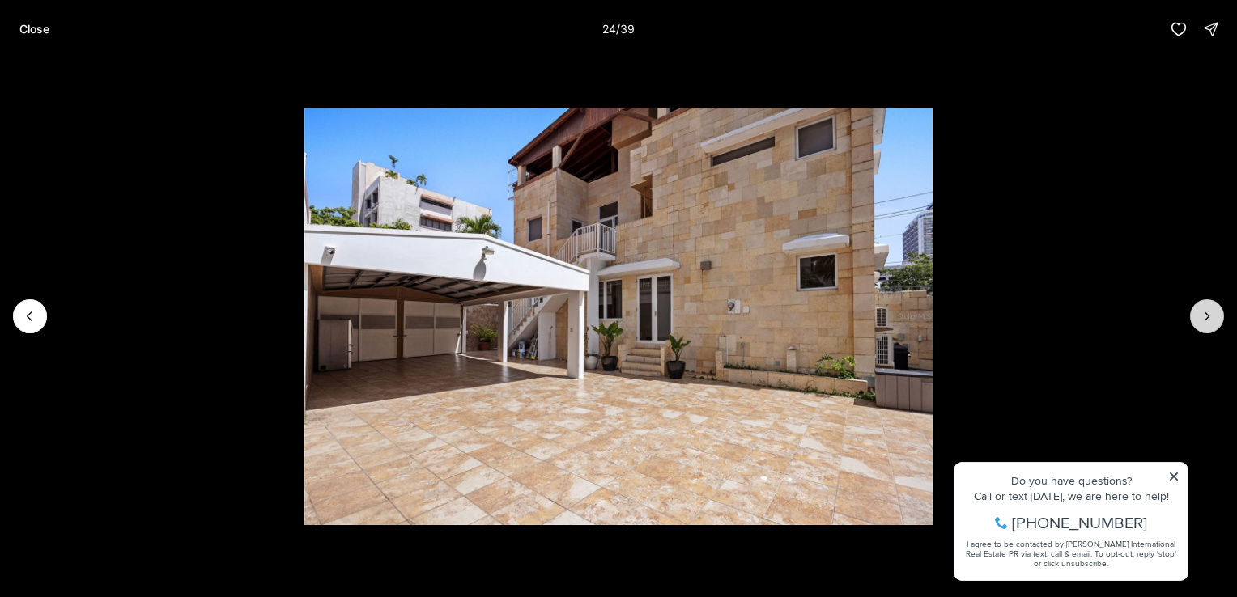
click at [1192, 320] on button "Next slide" at bounding box center [1207, 317] width 34 height 34
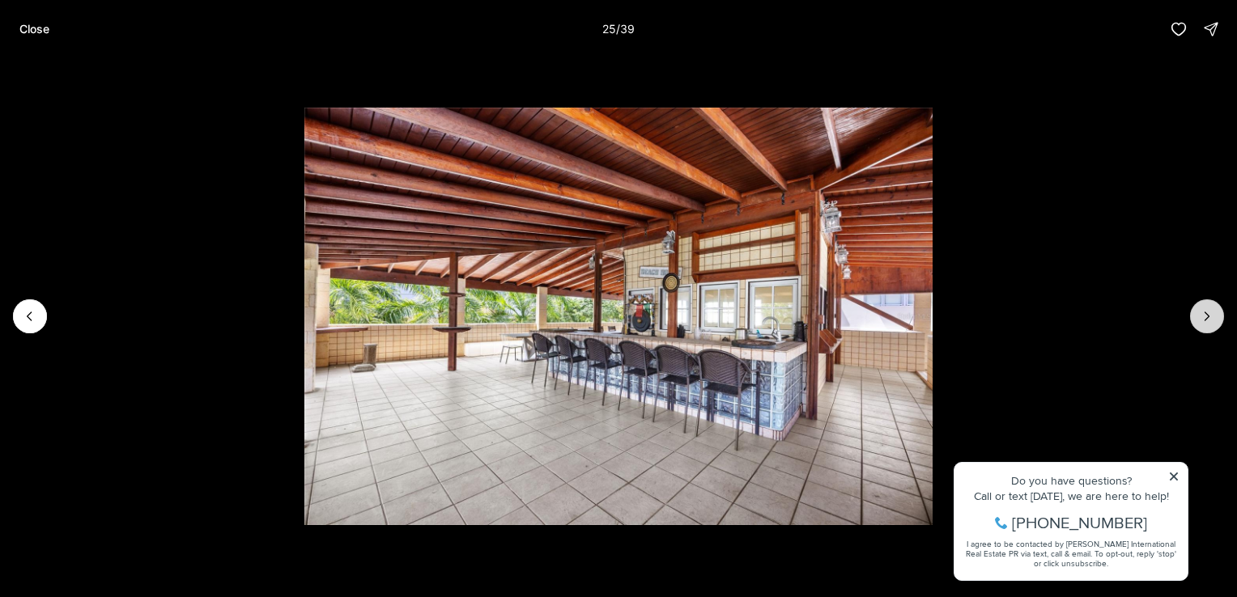
click at [1192, 320] on button "Next slide" at bounding box center [1207, 317] width 34 height 34
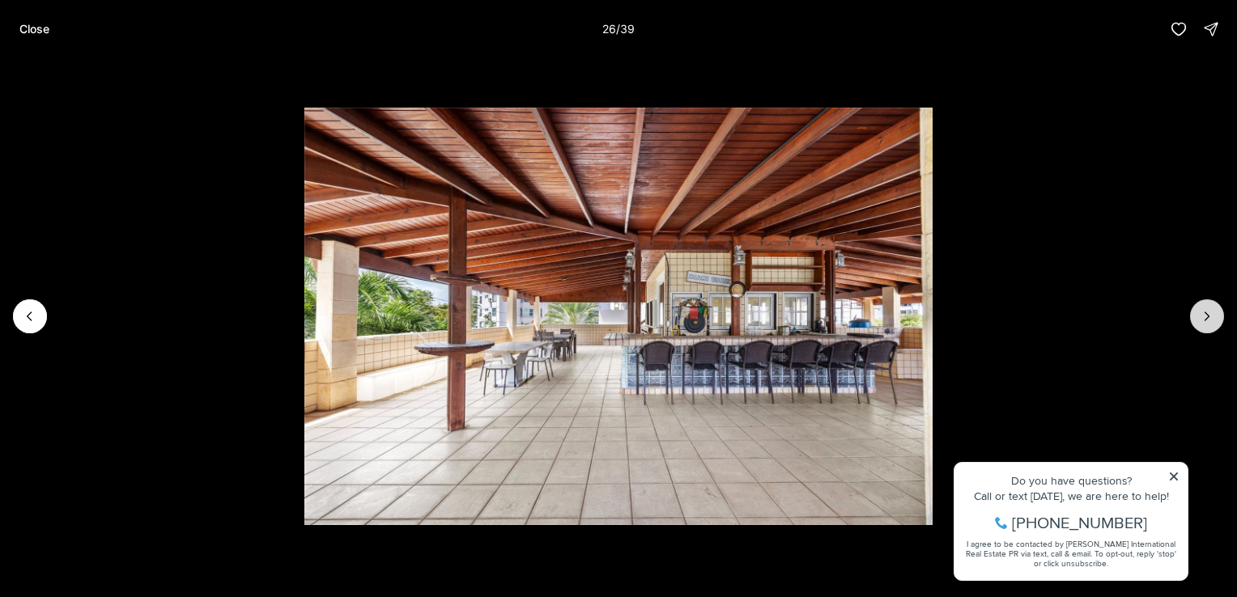
click at [1191, 320] on button "Next slide" at bounding box center [1207, 317] width 34 height 34
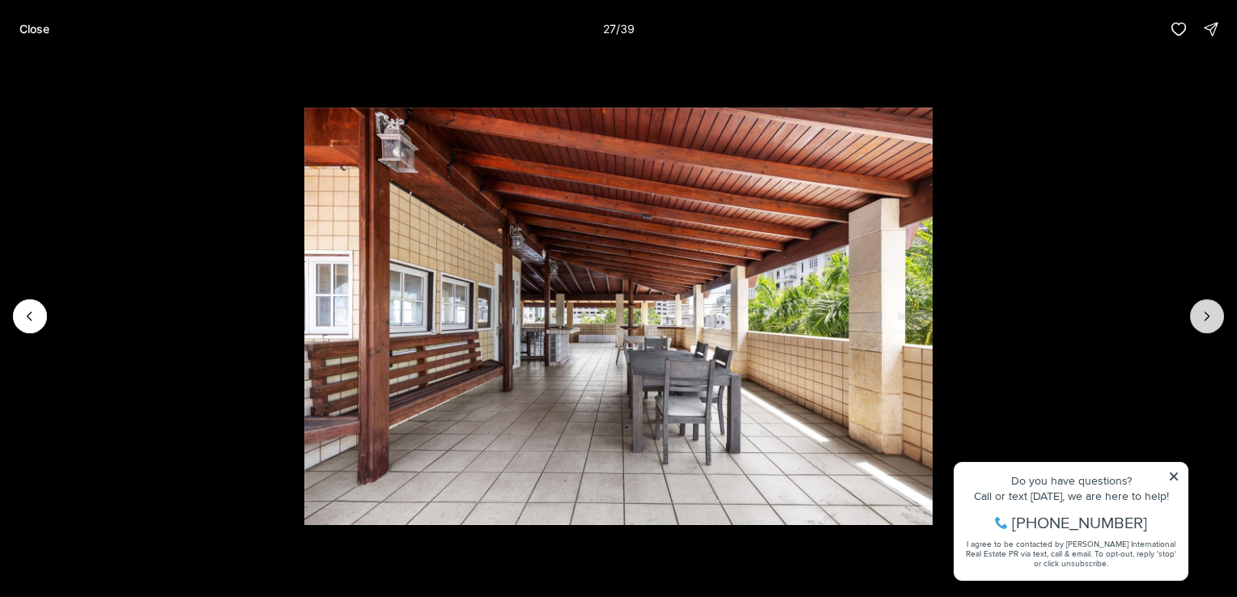
click at [1191, 320] on button "Next slide" at bounding box center [1207, 317] width 34 height 34
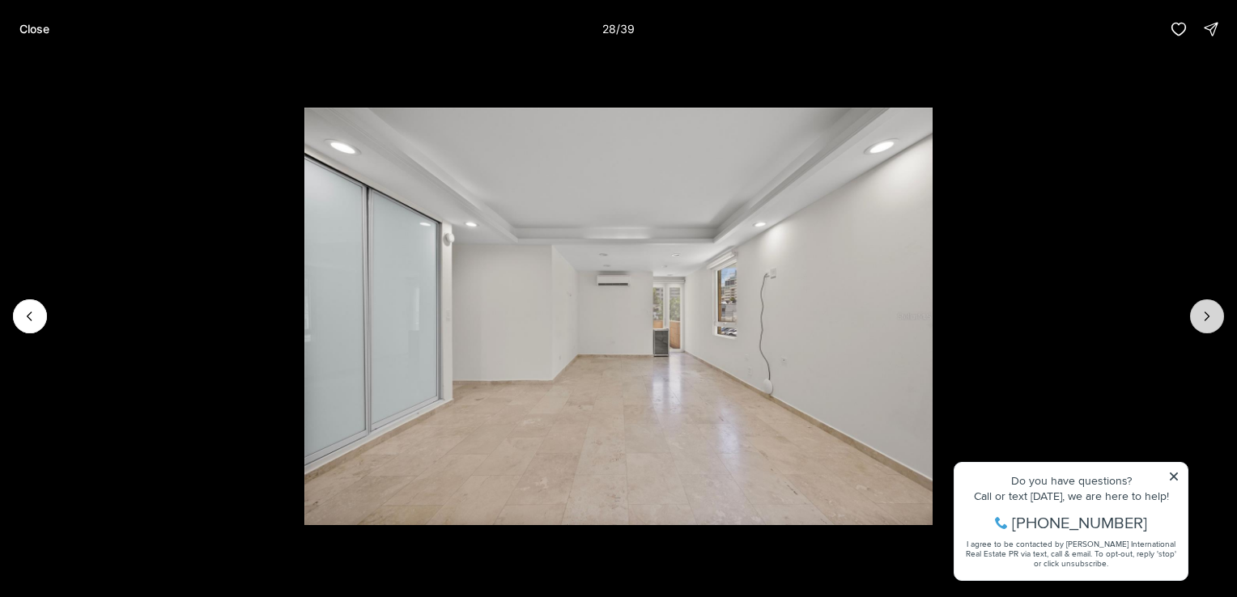
click at [1191, 320] on button "Next slide" at bounding box center [1207, 317] width 34 height 34
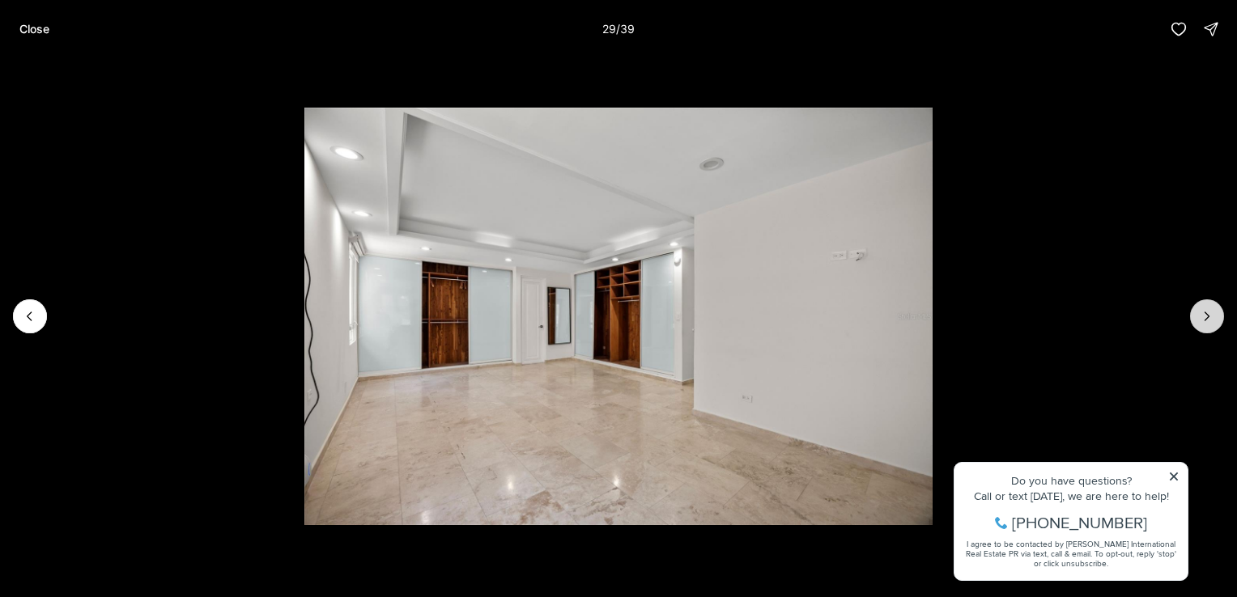
click at [1191, 320] on button "Next slide" at bounding box center [1207, 317] width 34 height 34
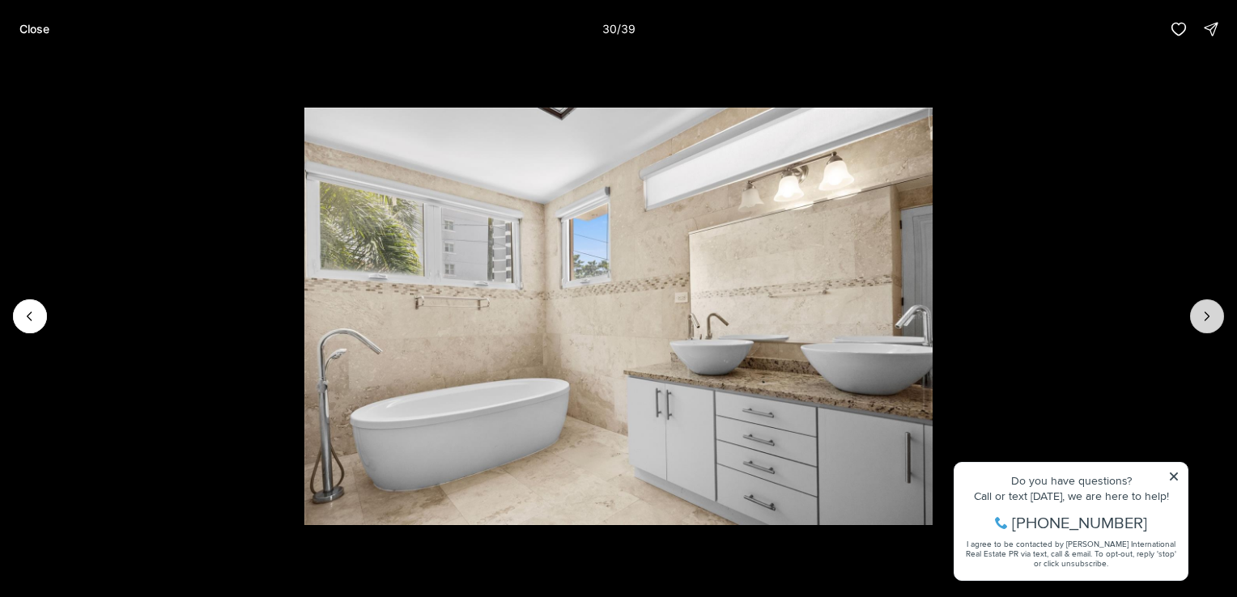
click at [1191, 320] on button "Next slide" at bounding box center [1207, 317] width 34 height 34
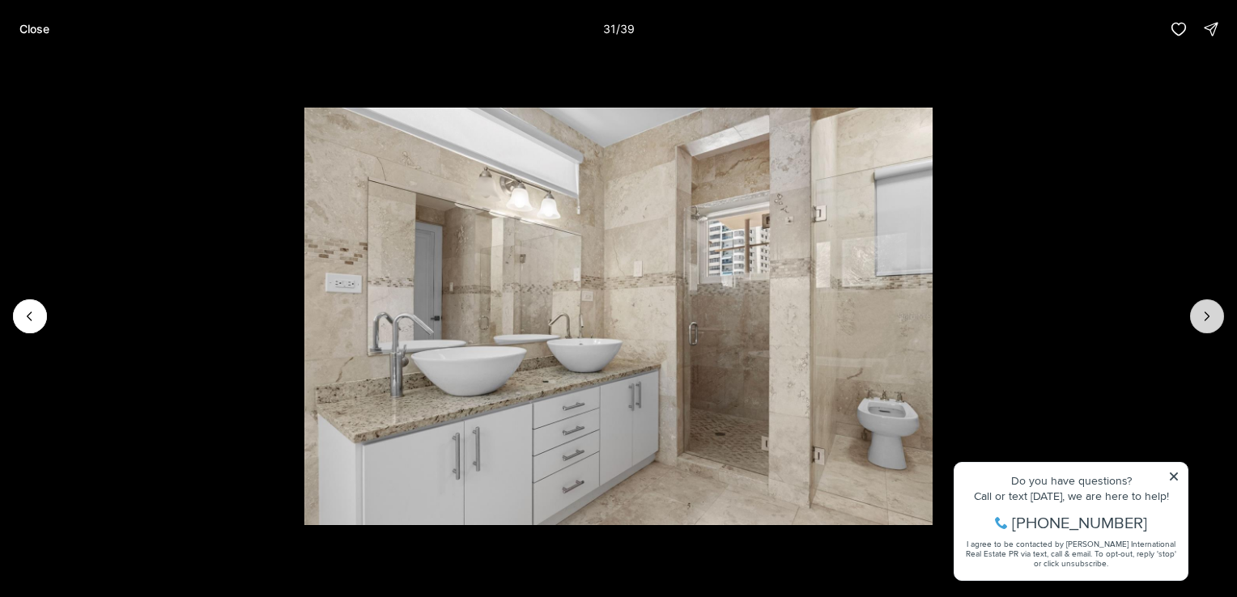
click at [1191, 320] on button "Next slide" at bounding box center [1207, 317] width 34 height 34
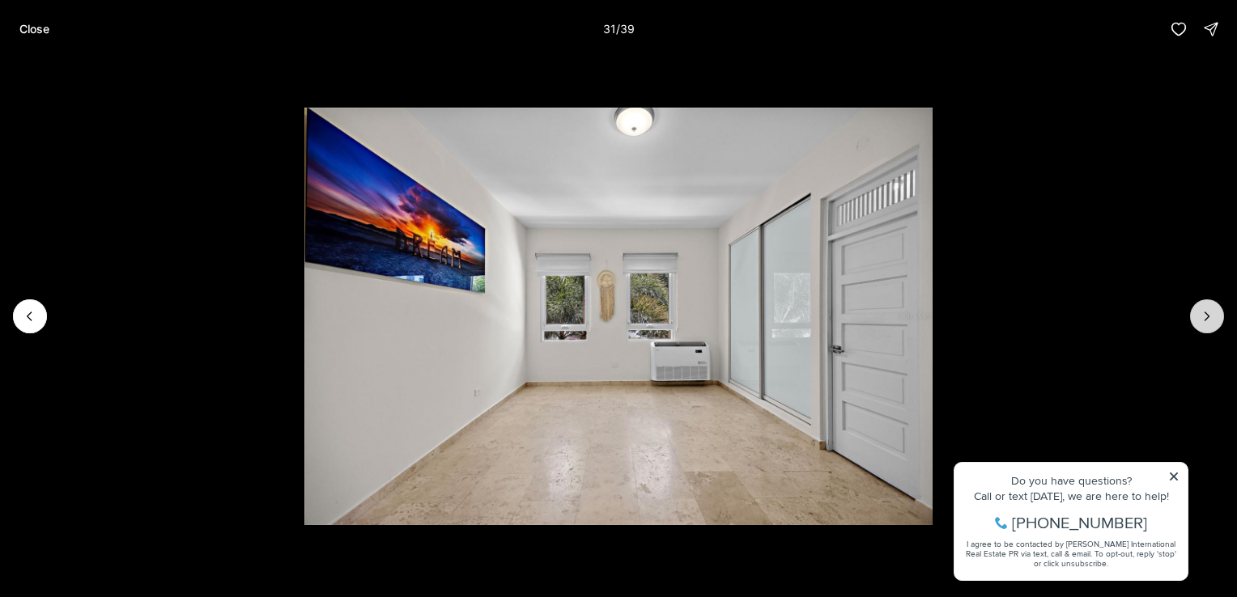
click at [1191, 320] on button "Next slide" at bounding box center [1207, 317] width 34 height 34
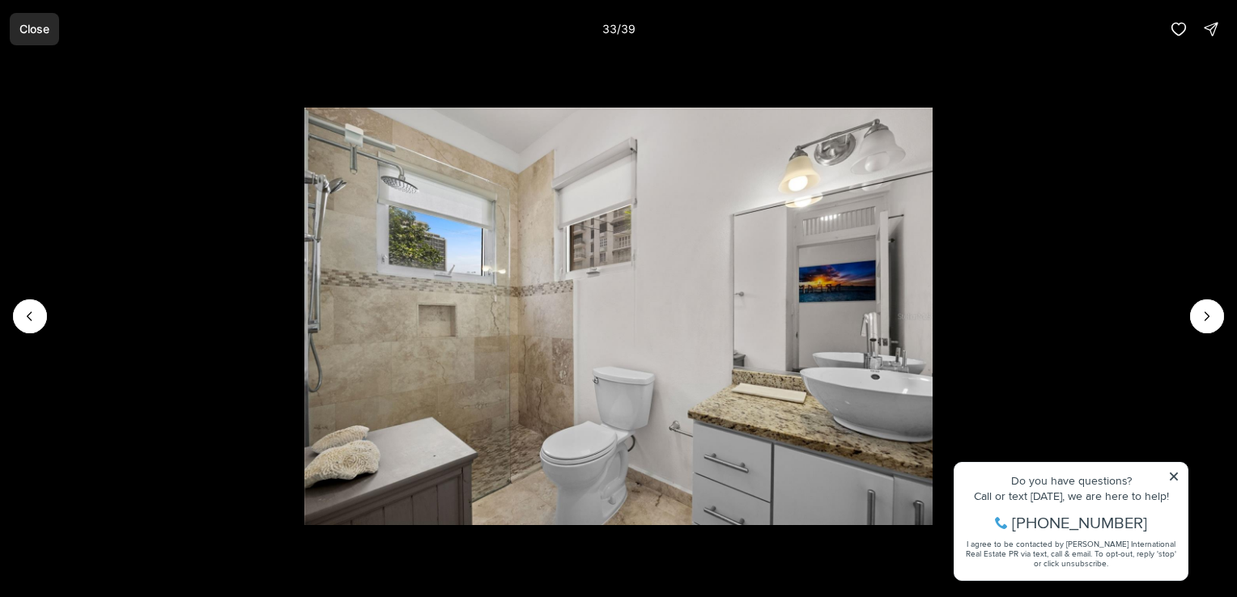
click at [28, 26] on p "Close" at bounding box center [34, 29] width 30 height 13
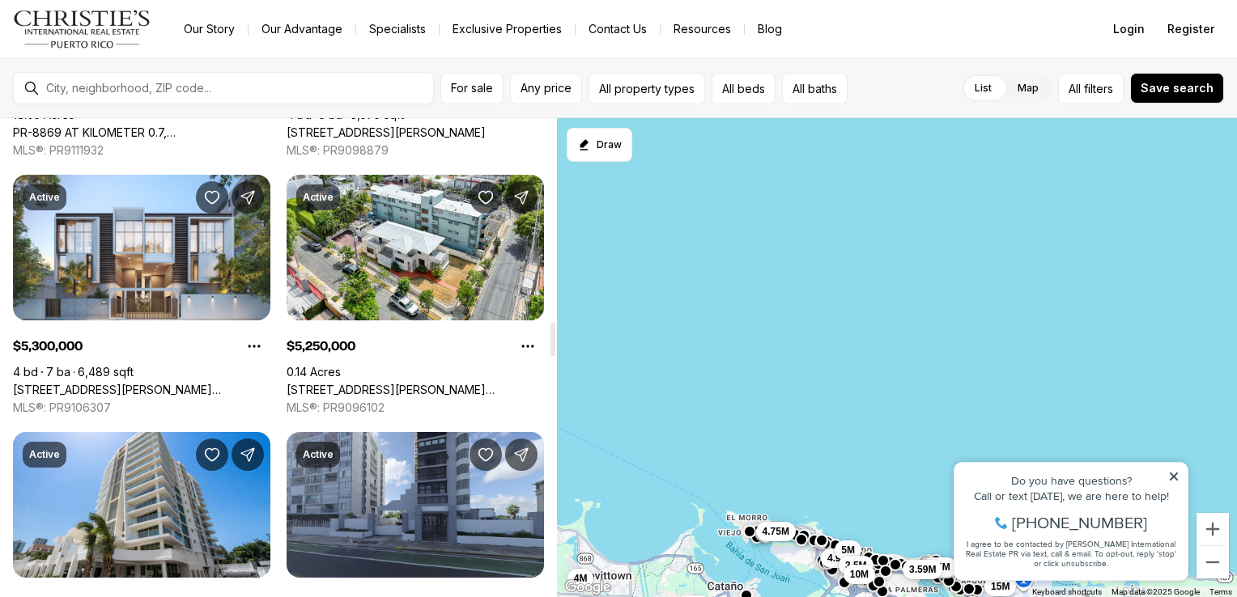
scroll to position [2843, 0]
